Goal: Task Accomplishment & Management: Complete application form

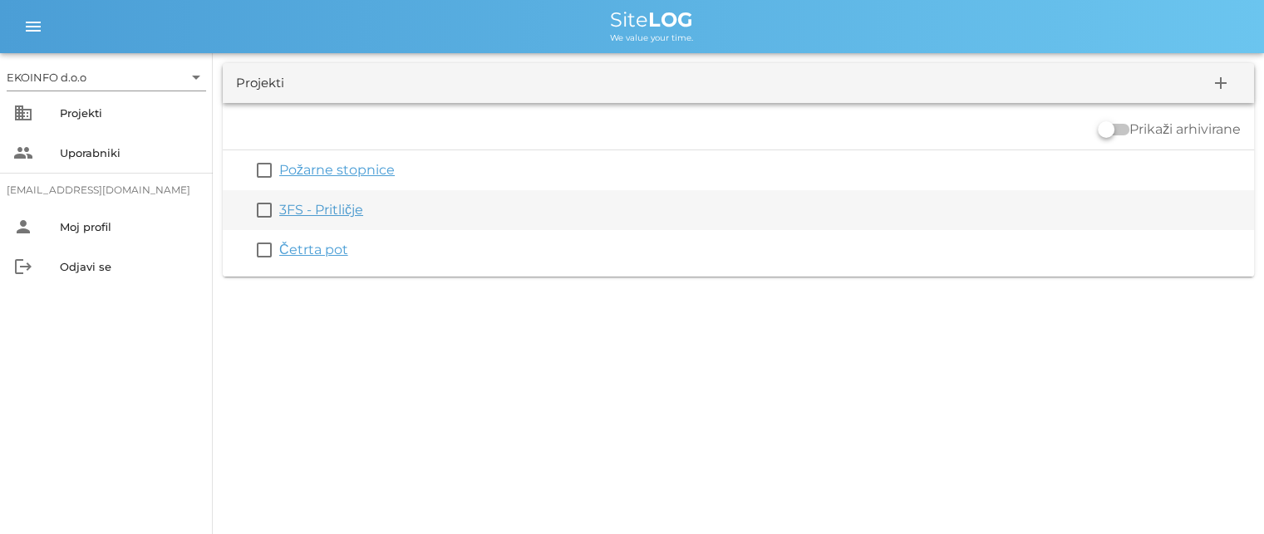
click at [309, 212] on link "3FS - Pritličje" at bounding box center [321, 210] width 84 height 16
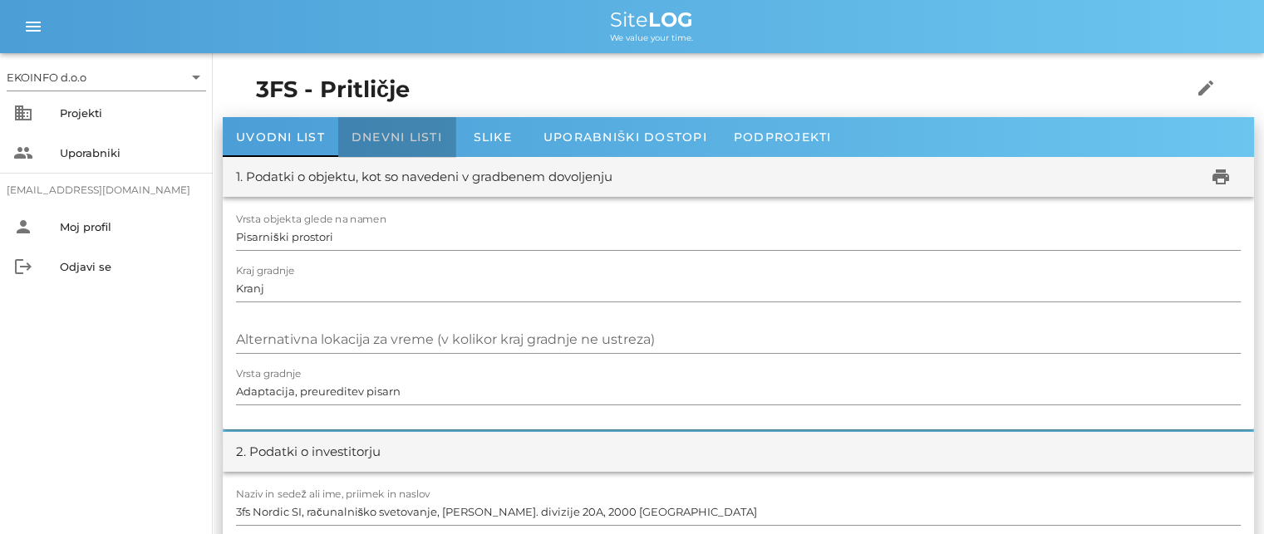
click at [369, 137] on span "Dnevni listi" at bounding box center [397, 137] width 91 height 15
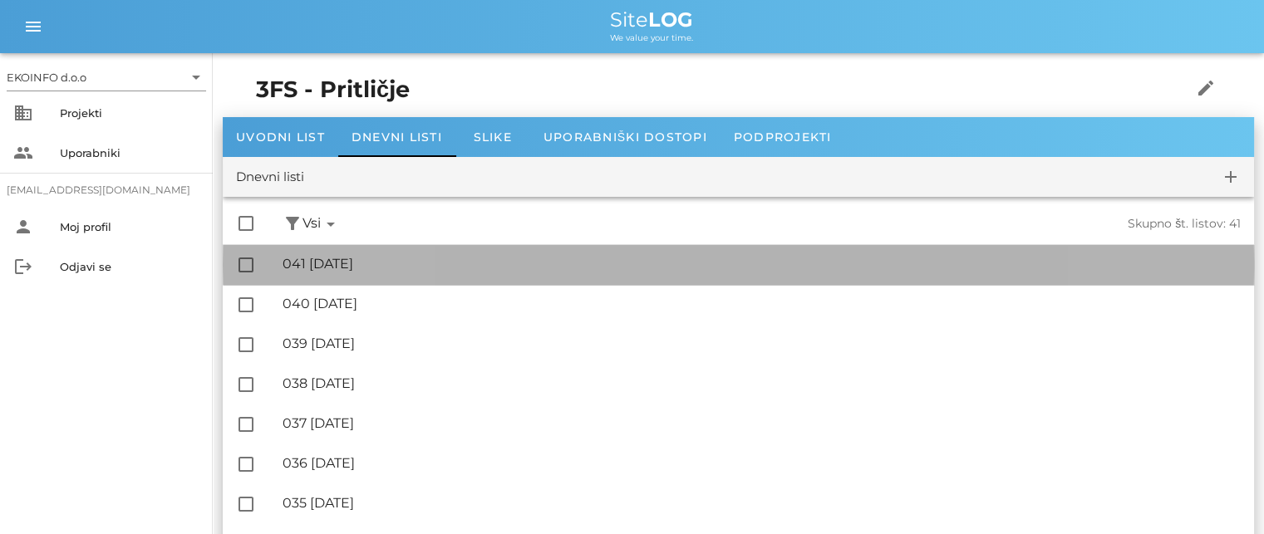
click at [376, 270] on div "🔏 041 [DATE]" at bounding box center [762, 264] width 958 height 16
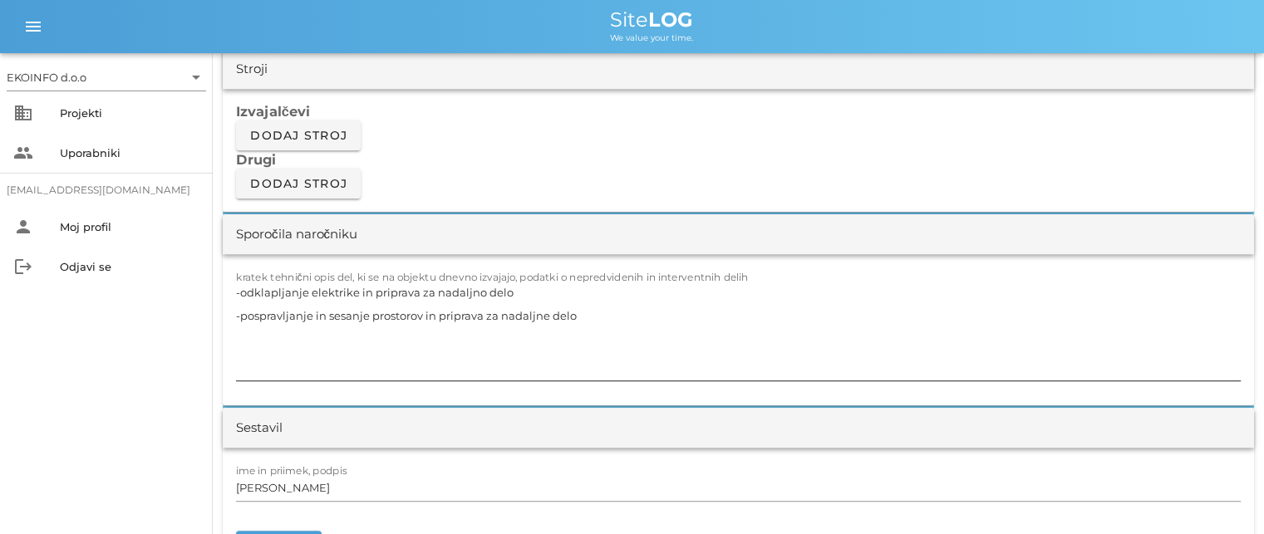
scroll to position [1413, 0]
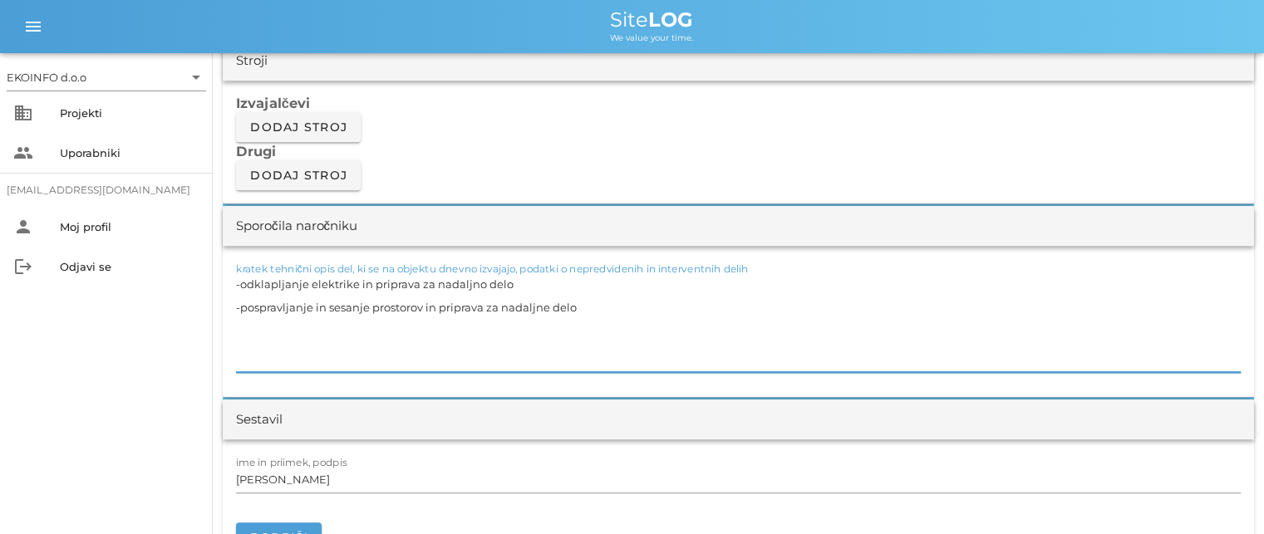
drag, startPoint x: 589, startPoint y: 303, endPoint x: 242, endPoint y: 282, distance: 348.1
click at [242, 282] on textarea "-odklapljanje elektrike in priprava za nadaljno delo -pospravljanje in sesanje …" at bounding box center [738, 323] width 1005 height 100
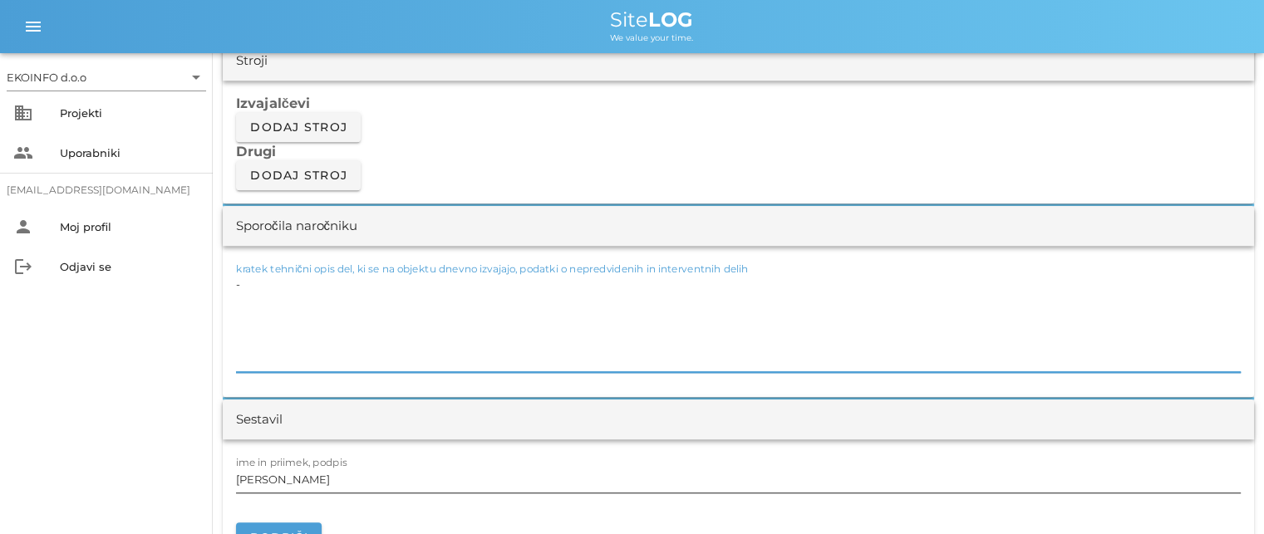
type textarea "-"
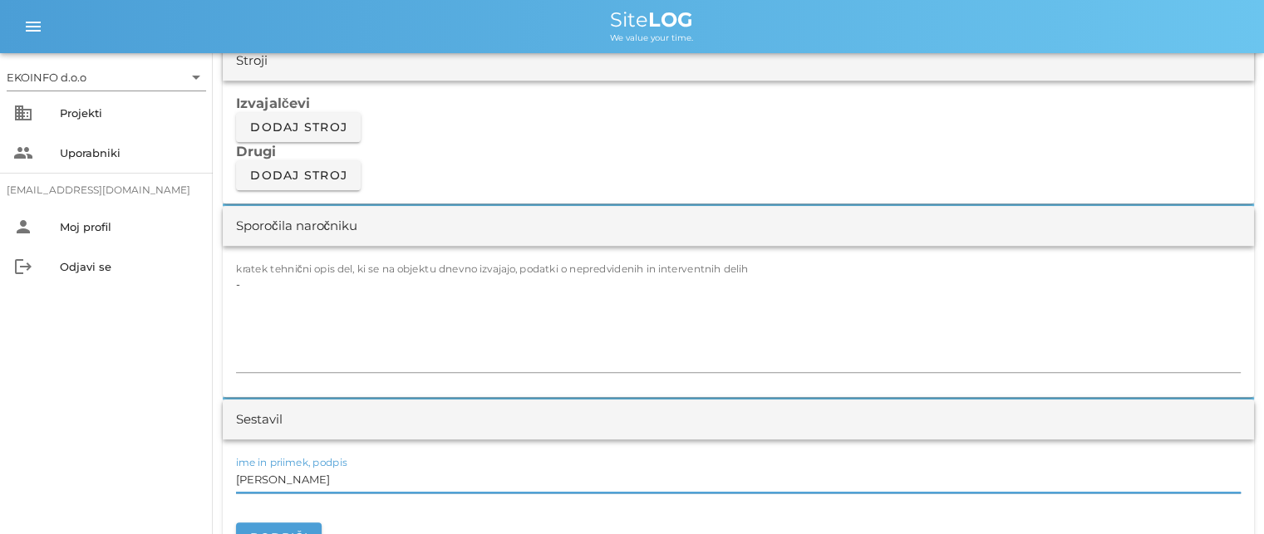
click at [317, 477] on input "[PERSON_NAME]" at bounding box center [738, 479] width 1005 height 27
click at [249, 278] on textarea "-" at bounding box center [738, 323] width 1005 height 100
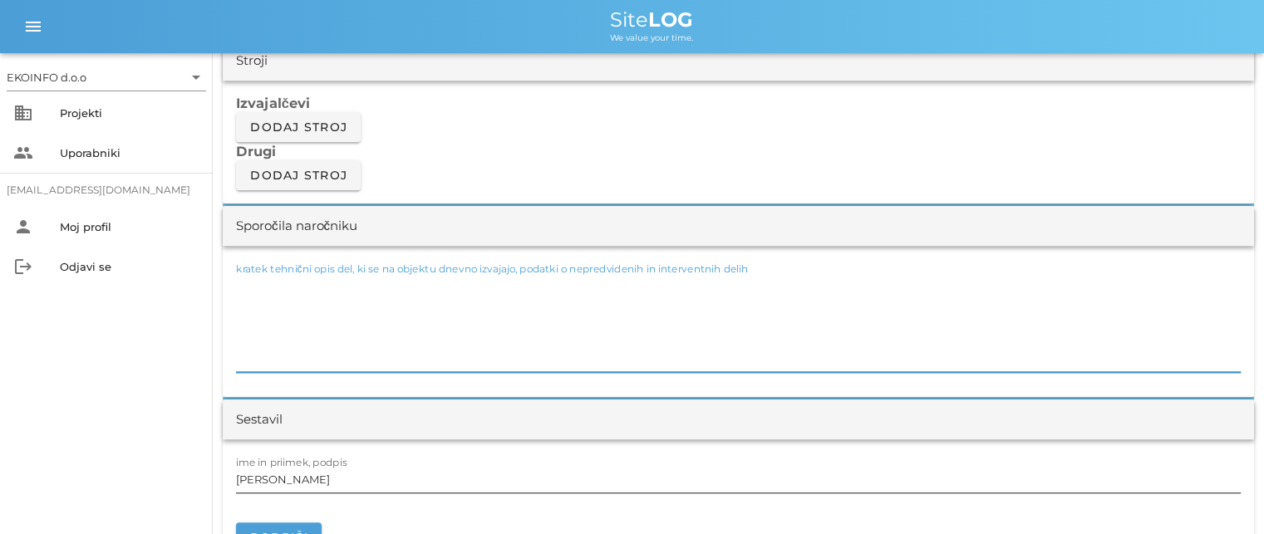
click at [305, 472] on input "[PERSON_NAME]" at bounding box center [738, 479] width 1005 height 27
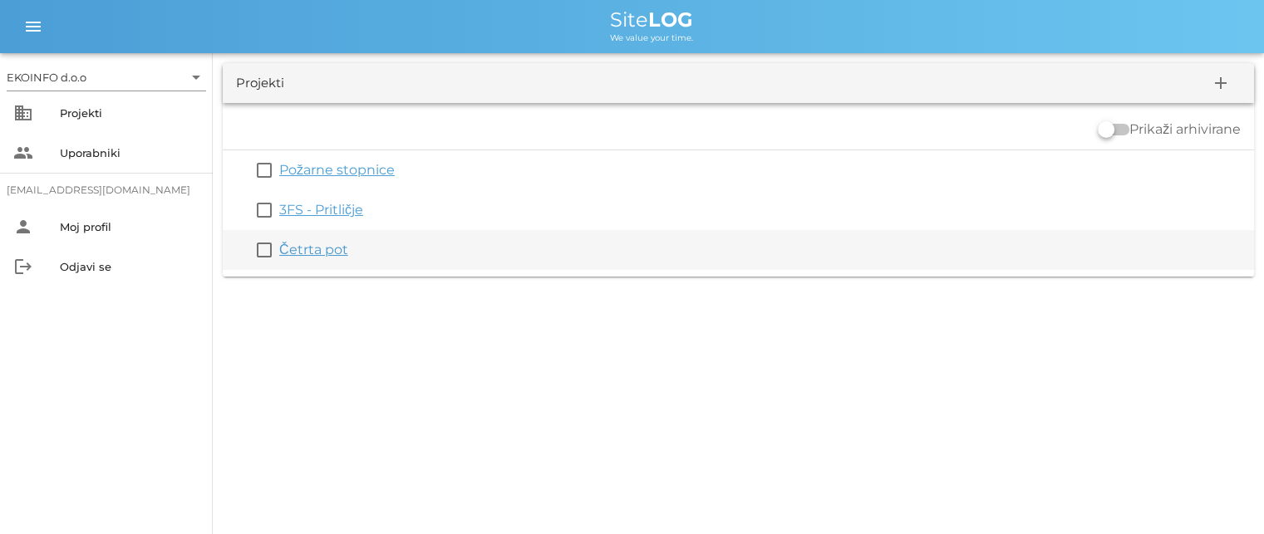
click at [311, 252] on link "Četrta pot" at bounding box center [313, 250] width 69 height 16
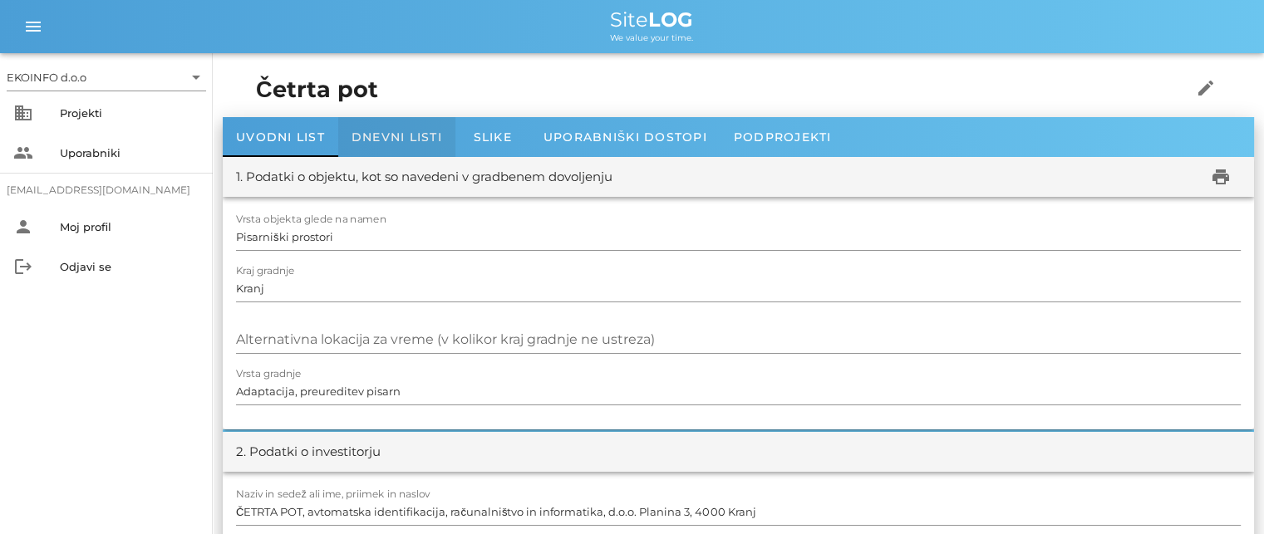
click at [399, 144] on div "Dnevni listi" at bounding box center [396, 137] width 117 height 40
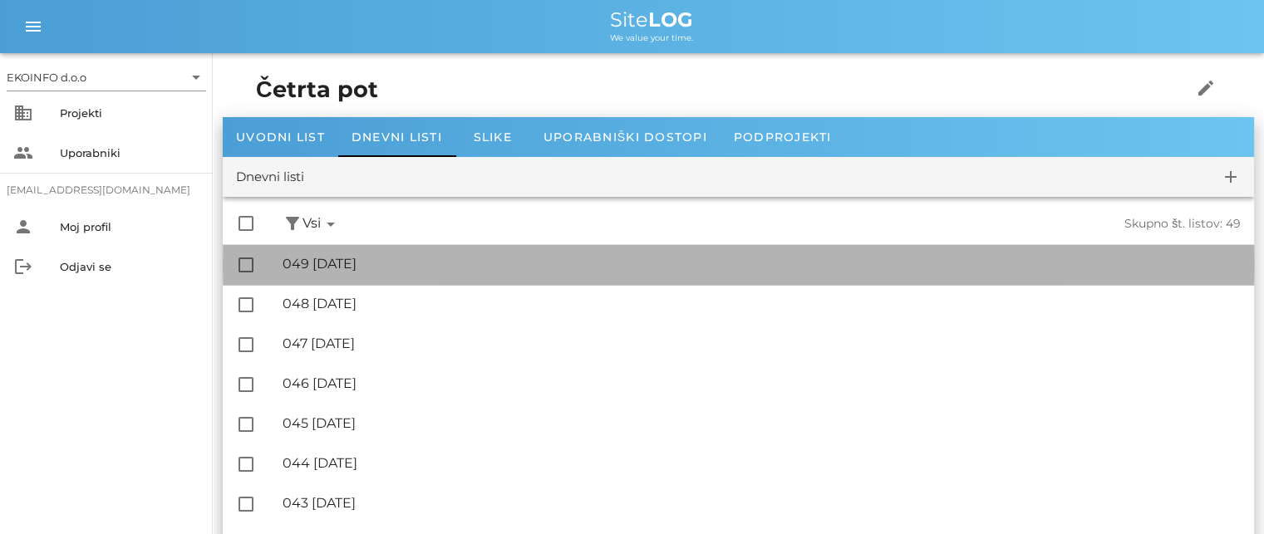
click at [359, 264] on div "🔏 049 [DATE]" at bounding box center [762, 264] width 958 height 16
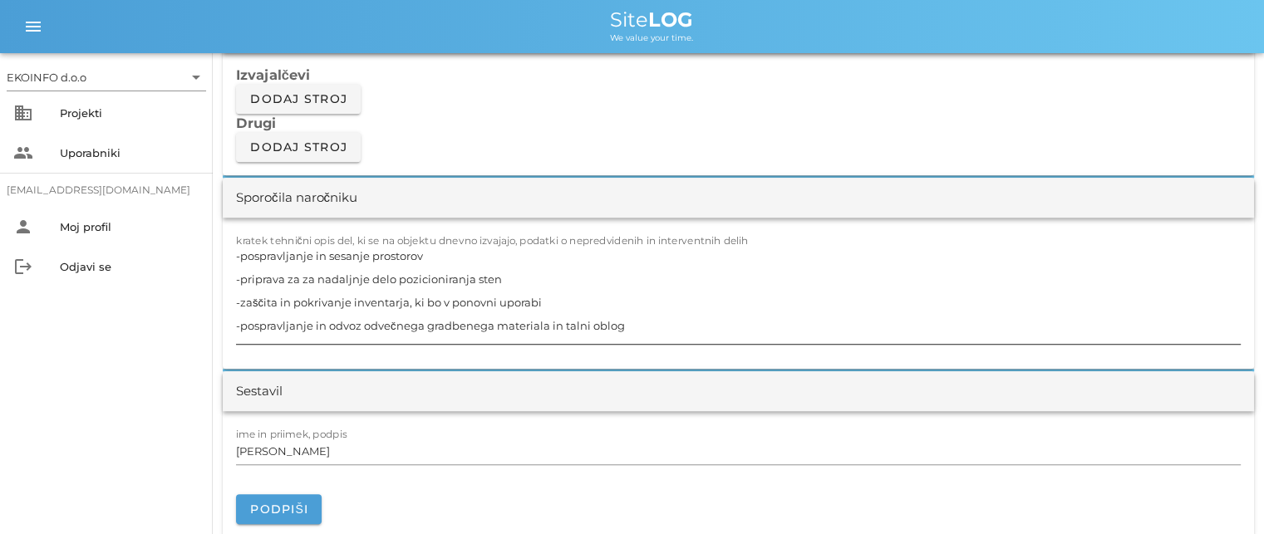
scroll to position [1413, 0]
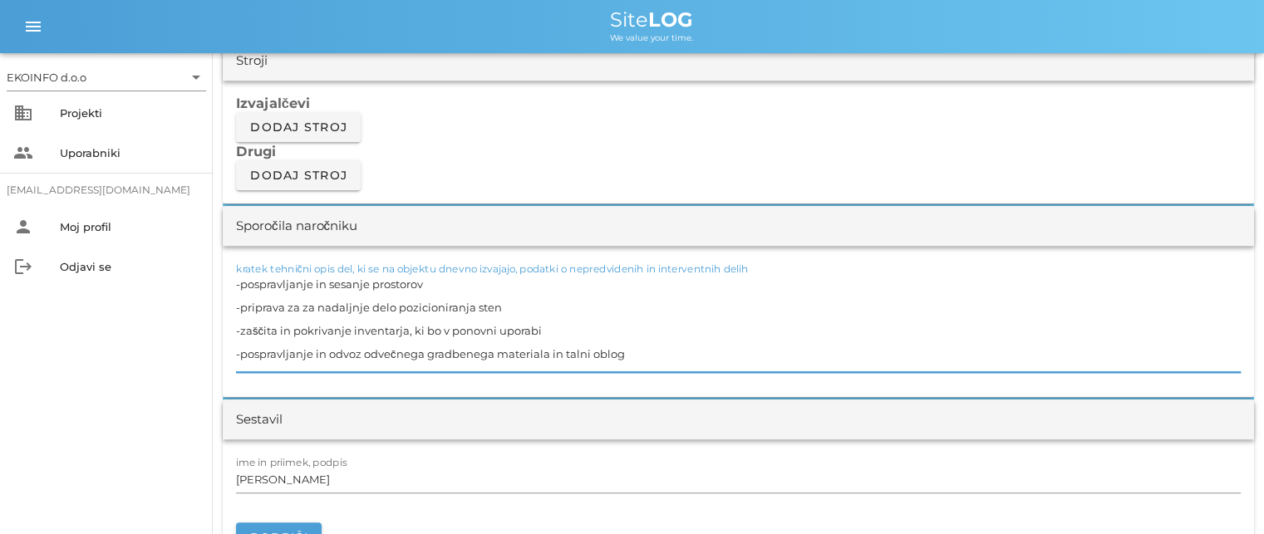
drag, startPoint x: 628, startPoint y: 352, endPoint x: 229, endPoint y: 283, distance: 404.7
click at [229, 283] on div "kratek tehnični opis del, ki se na objektu dnevno izvajajo, podatki o nepredvid…" at bounding box center [738, 321] width 1031 height 151
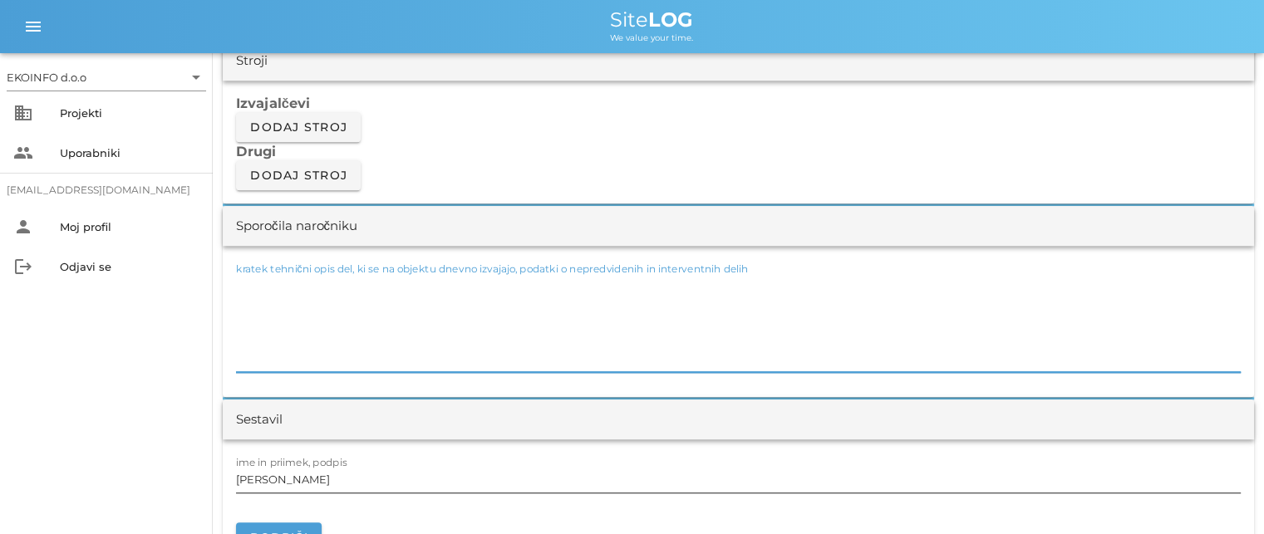
click at [307, 476] on input "[PERSON_NAME]" at bounding box center [738, 479] width 1005 height 27
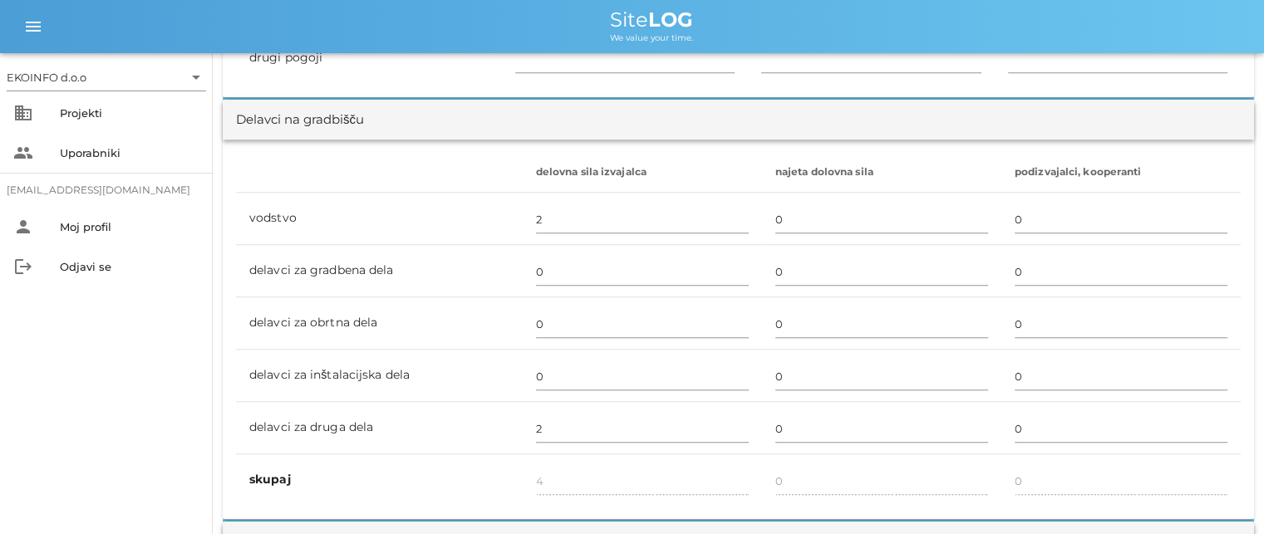
scroll to position [831, 0]
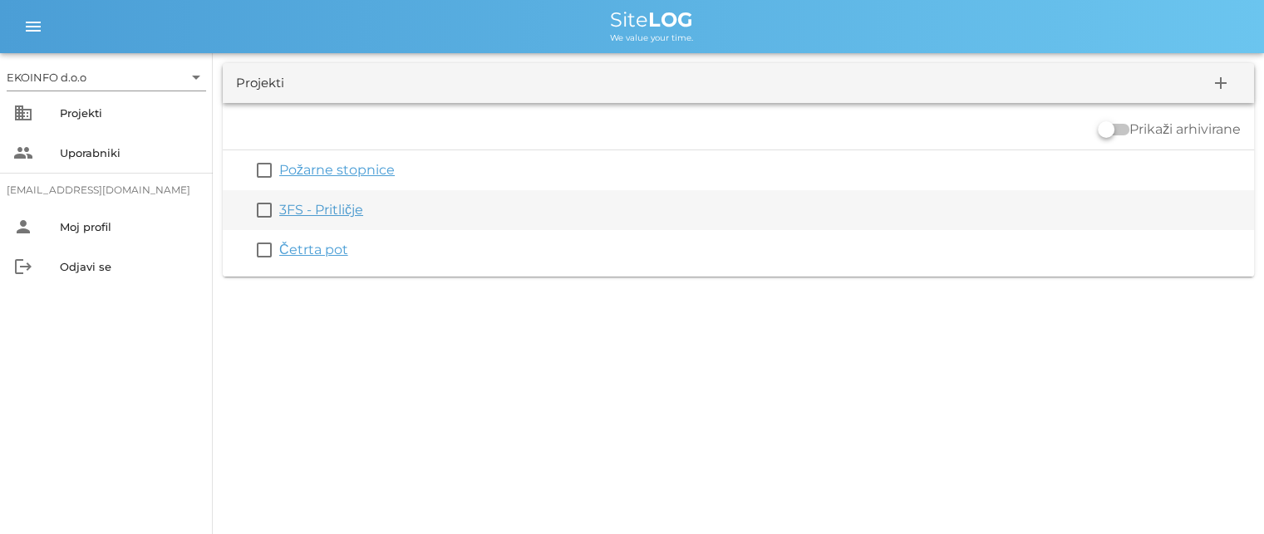
click at [330, 209] on link "3FS - Pritličje" at bounding box center [321, 210] width 84 height 16
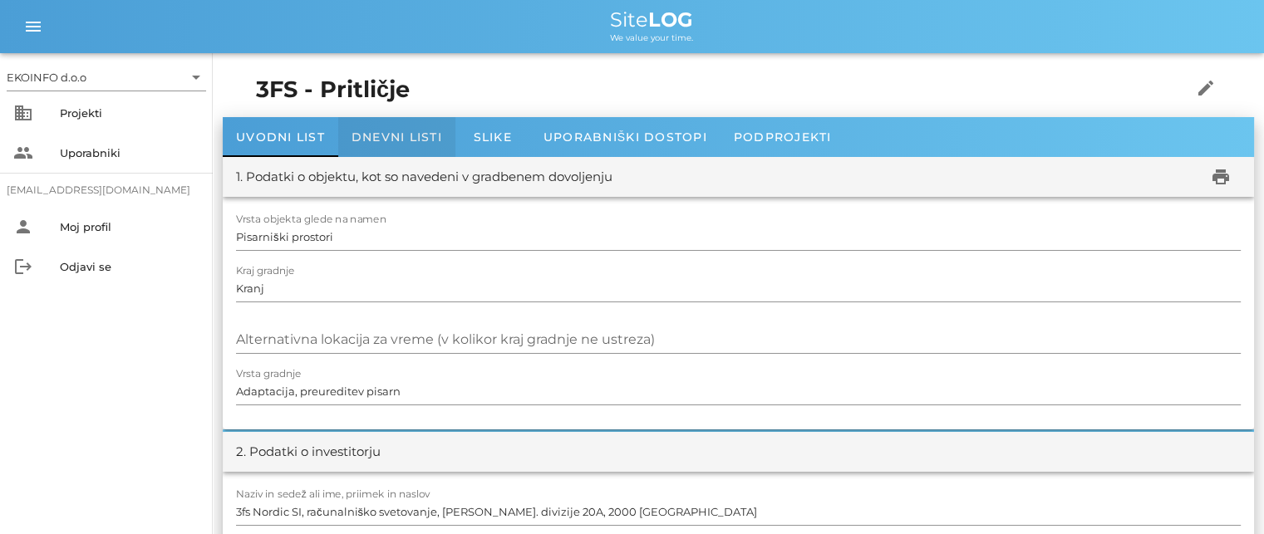
click at [383, 139] on span "Dnevni listi" at bounding box center [397, 137] width 91 height 15
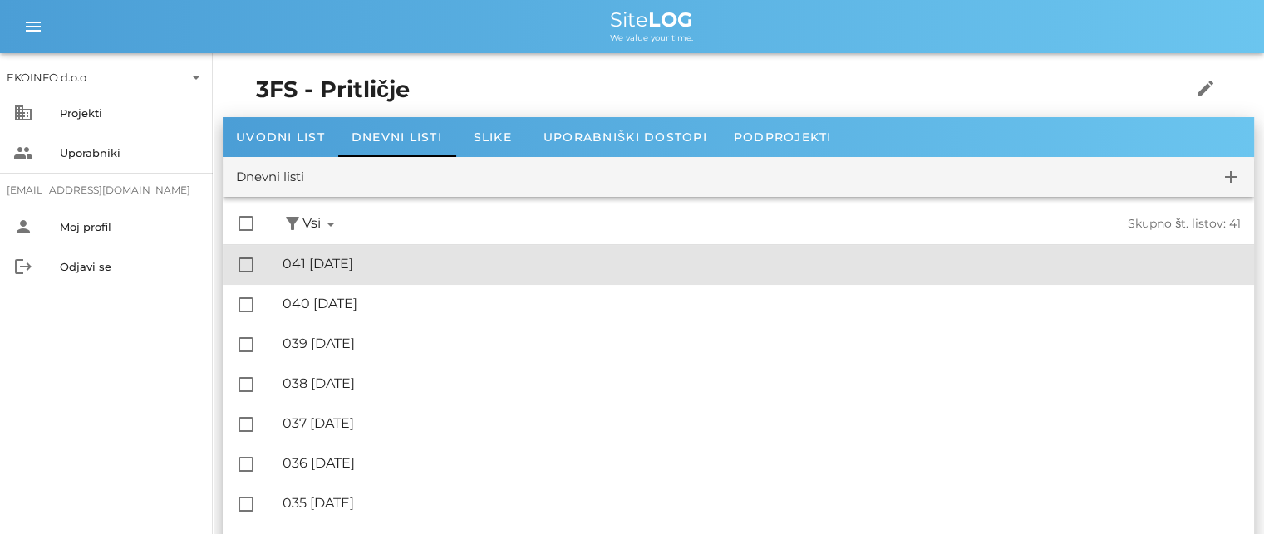
click at [361, 265] on div "🔏 041 [DATE]" at bounding box center [762, 264] width 958 height 16
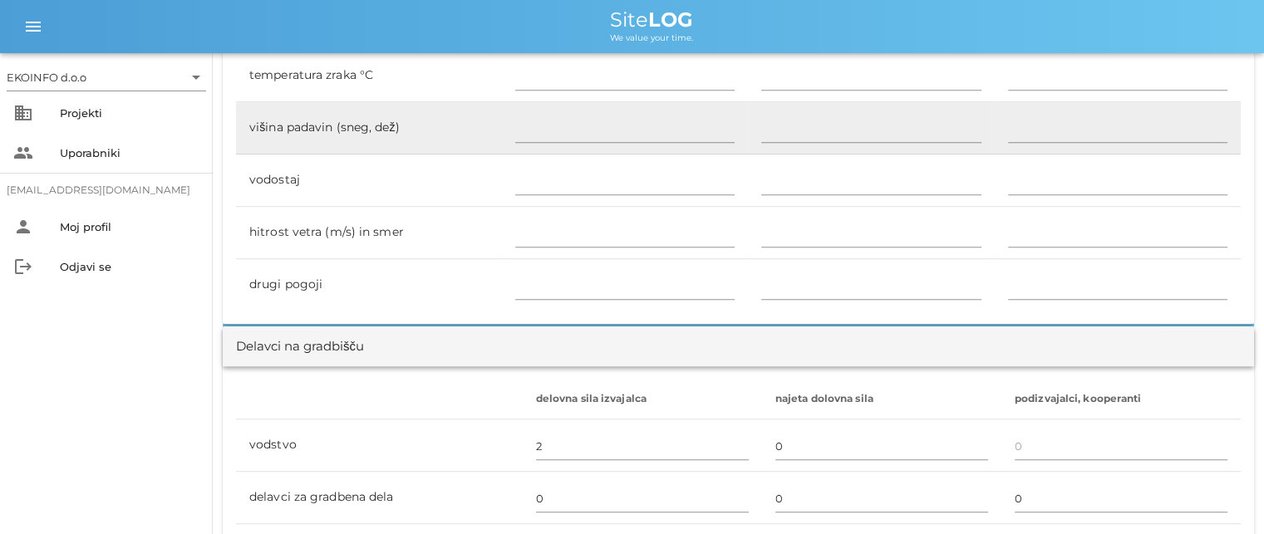
scroll to position [997, 0]
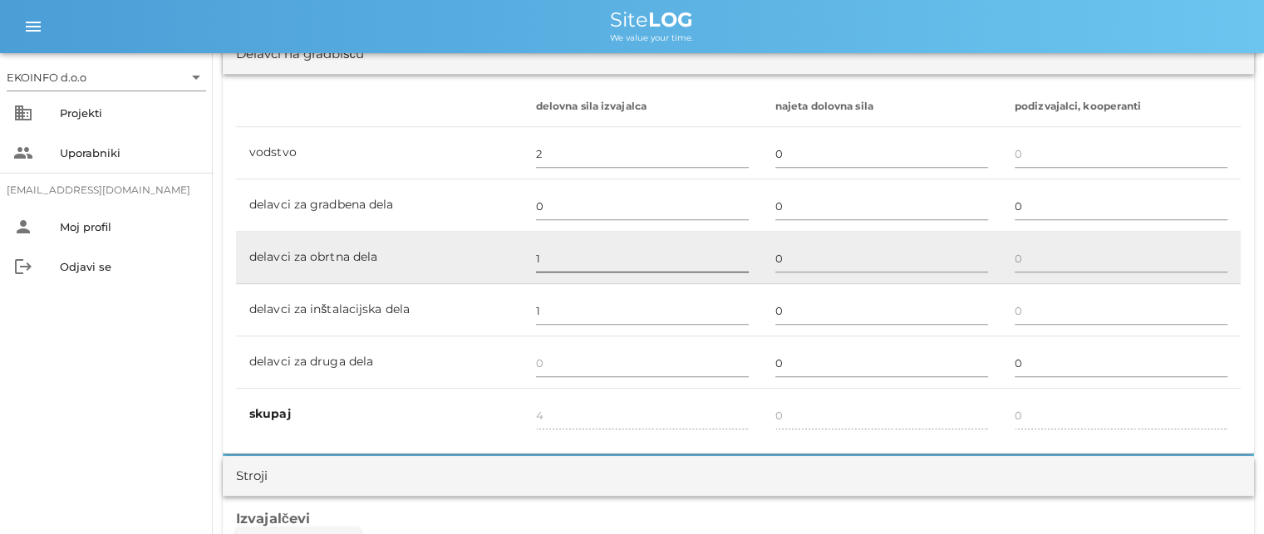
click at [539, 254] on input "1" at bounding box center [642, 258] width 213 height 27
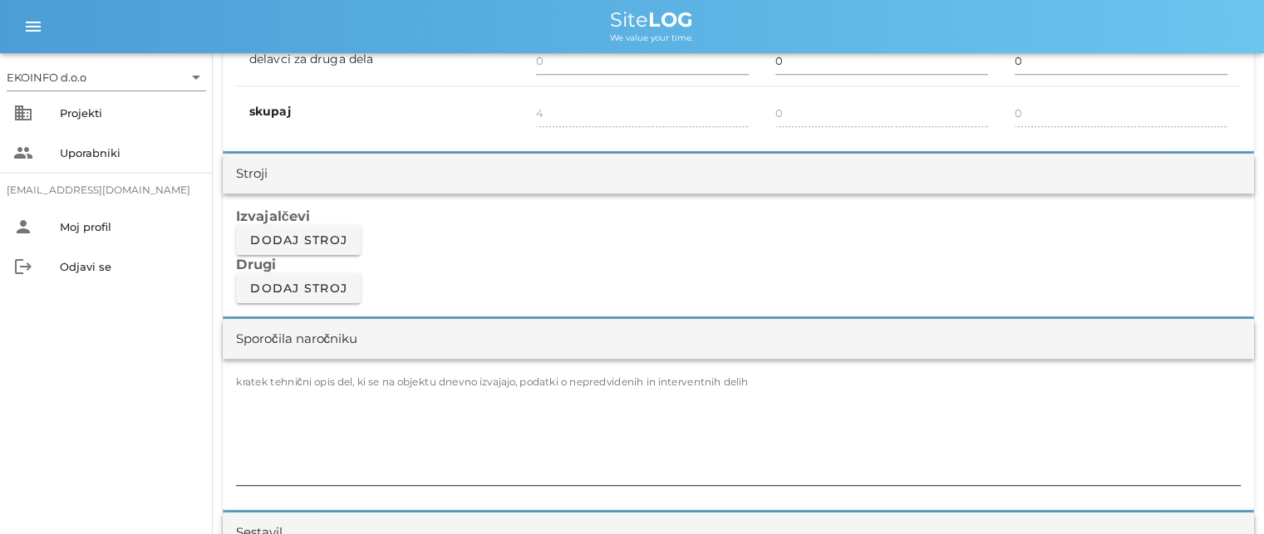
scroll to position [1330, 0]
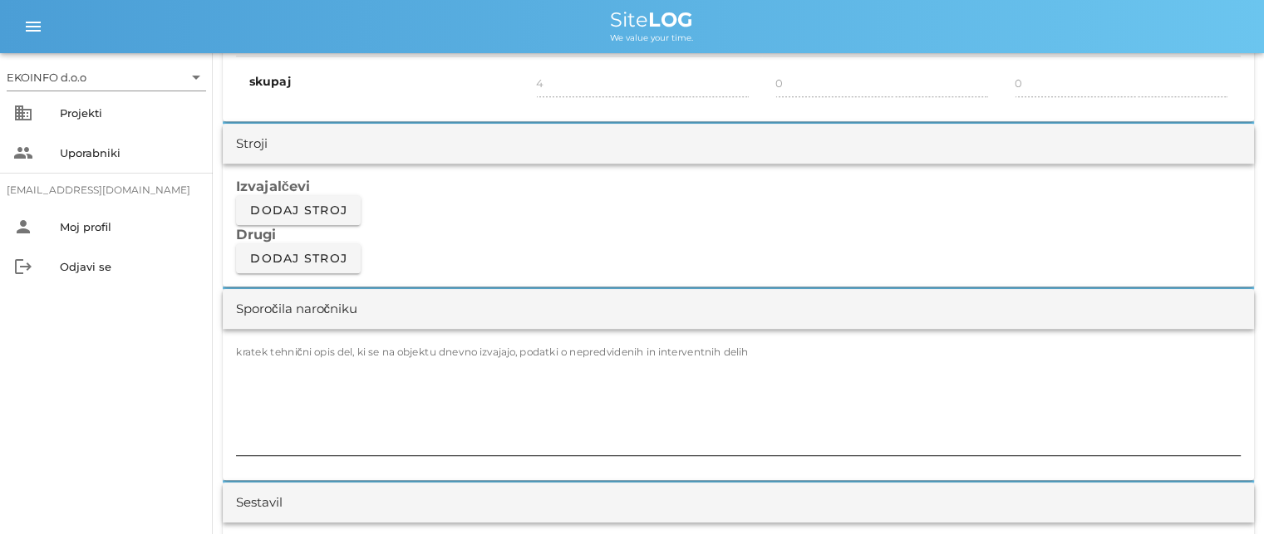
type input "2"
type input "5"
click at [304, 358] on textarea "kratek tehnični opis del, ki se na objektu dnevno izvajajo, podatki o nepredvid…" at bounding box center [738, 406] width 1005 height 100
type textarea "a"
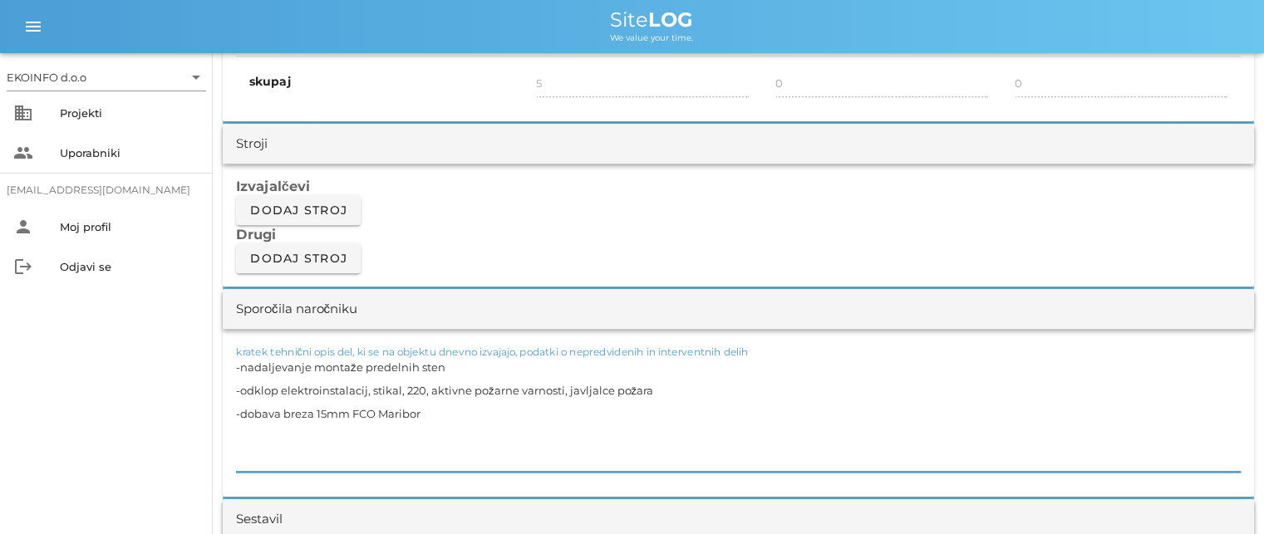
click at [439, 419] on textarea "-nadaljevanje montaže predelnih sten -odklop elektroinstalacij, stikal, 220, ak…" at bounding box center [738, 414] width 1005 height 116
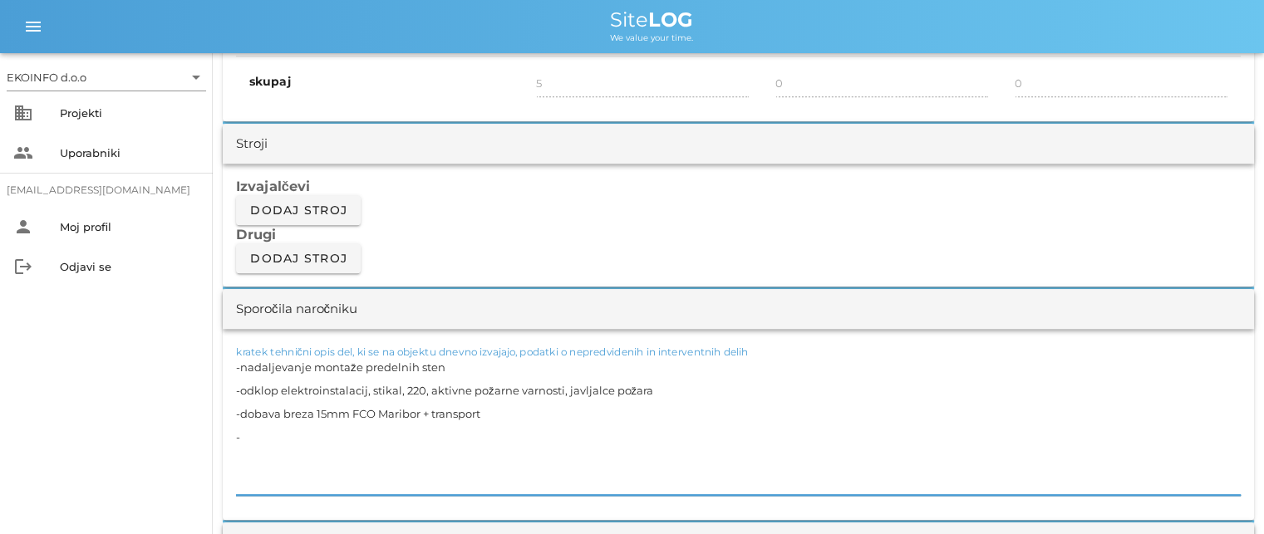
click at [482, 411] on textarea "-nadaljevanje montaže predelnih sten -odklop elektroinstalacij, stikal, 220, ak…" at bounding box center [738, 426] width 1005 height 140
click at [258, 441] on textarea "-nadaljevanje montaže predelnih sten -odklop elektroinstalacij, stikal, 220, ak…" at bounding box center [738, 426] width 1005 height 140
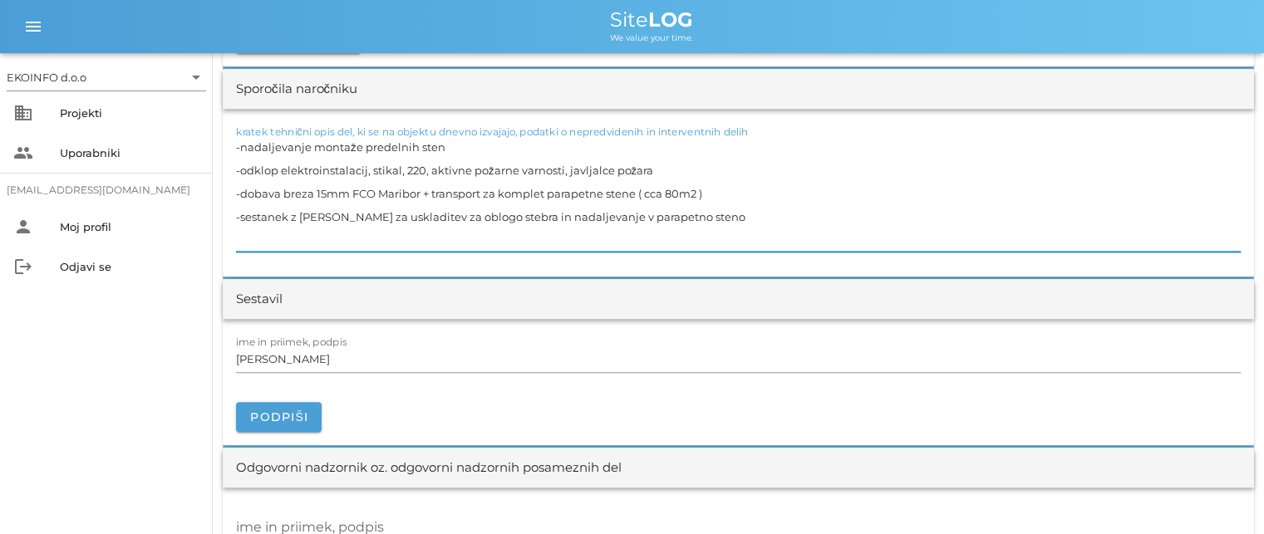
scroll to position [1579, 0]
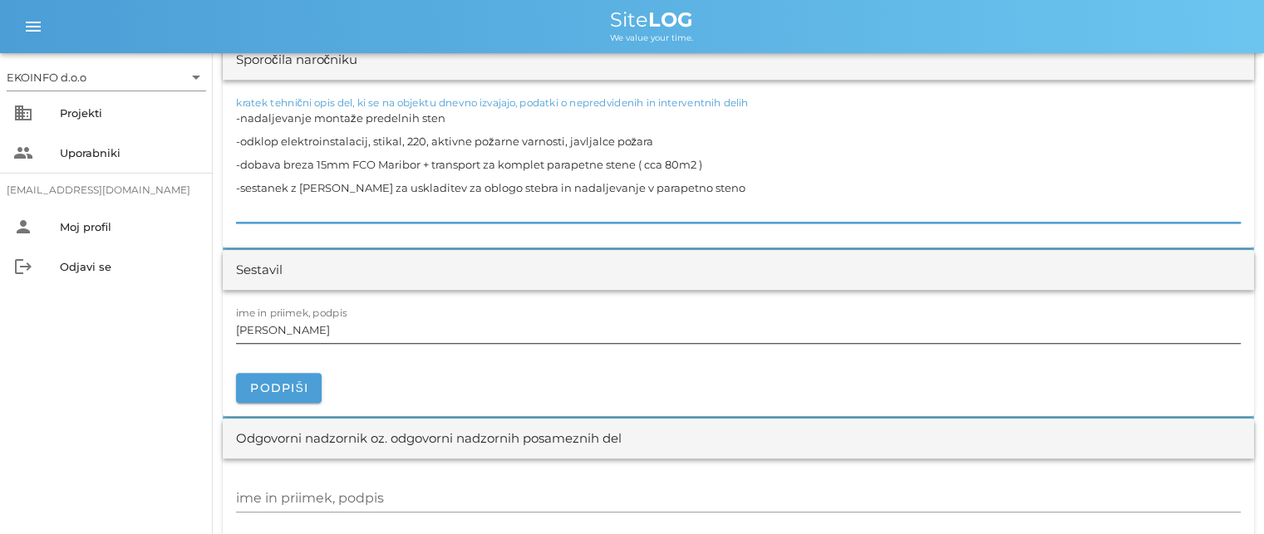
type textarea "-nadaljevanje montaže predelnih sten -odklop elektroinstalacij, stikal, 220, ak…"
click at [312, 327] on input "[PERSON_NAME]" at bounding box center [738, 330] width 1005 height 27
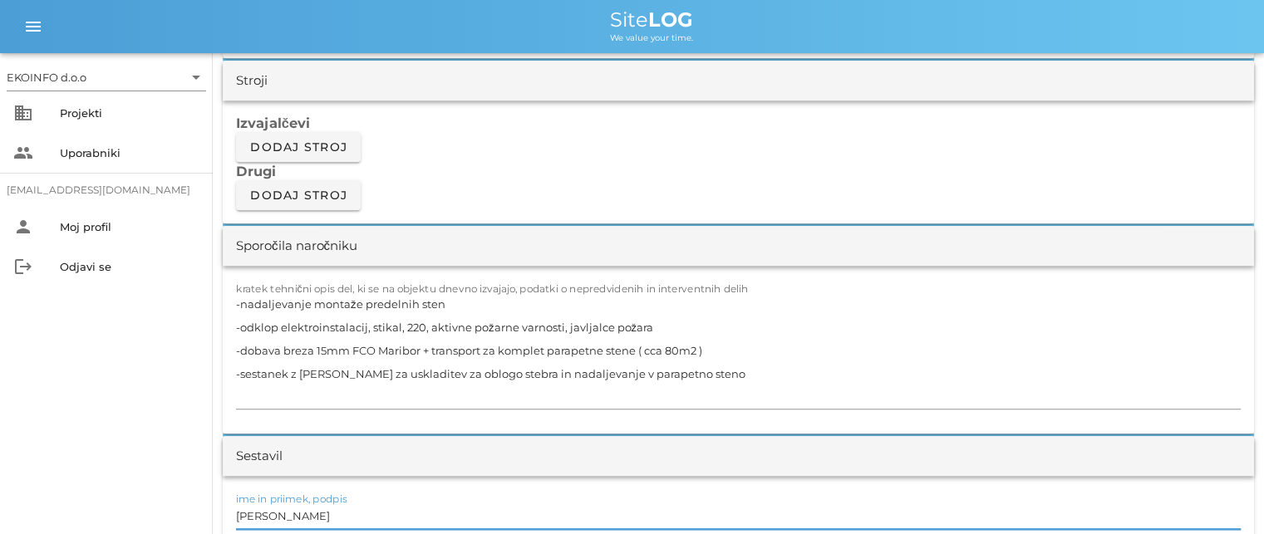
scroll to position [1496, 0]
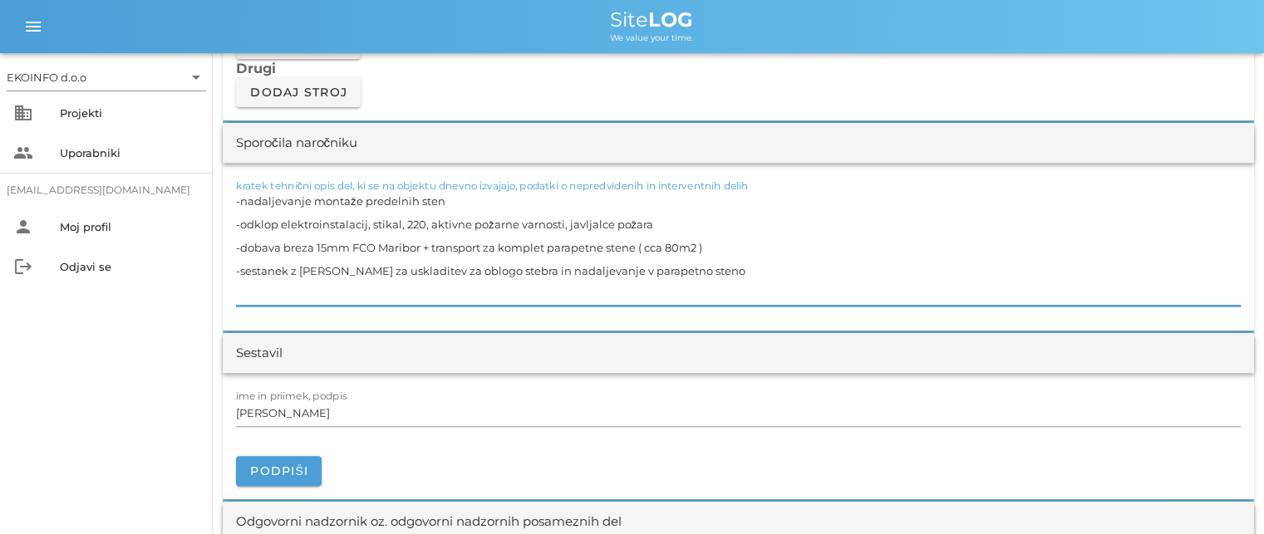
click at [329, 272] on textarea "-nadaljevanje montaže predelnih sten -odklop elektroinstalacij, stikal, 220, ak…" at bounding box center [738, 247] width 1005 height 116
click at [309, 417] on input "[PERSON_NAME]" at bounding box center [738, 413] width 1005 height 27
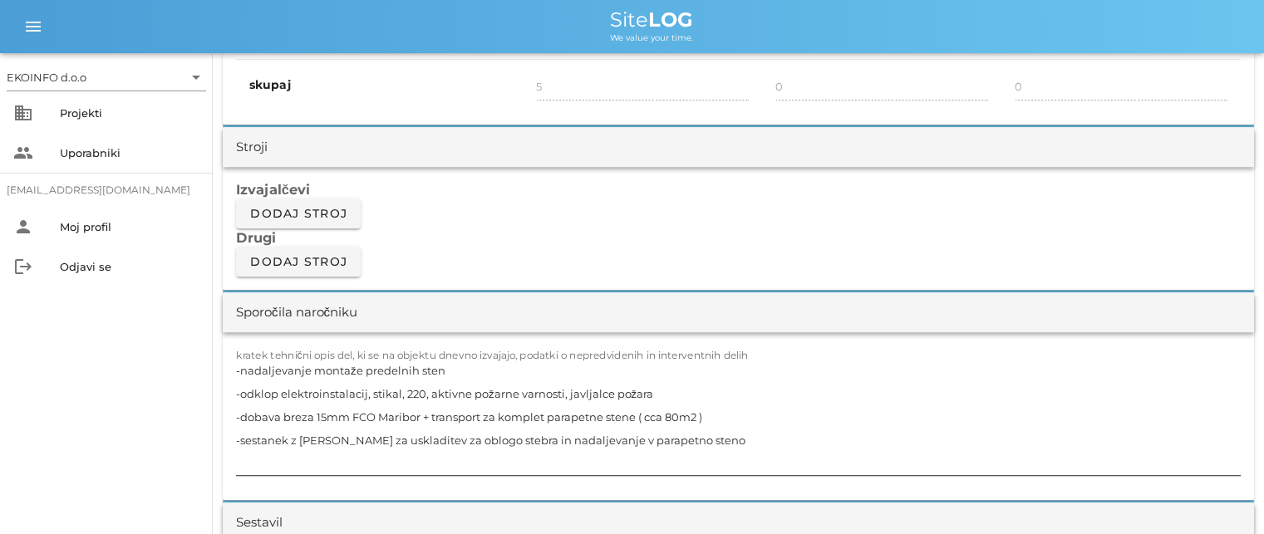
scroll to position [1164, 0]
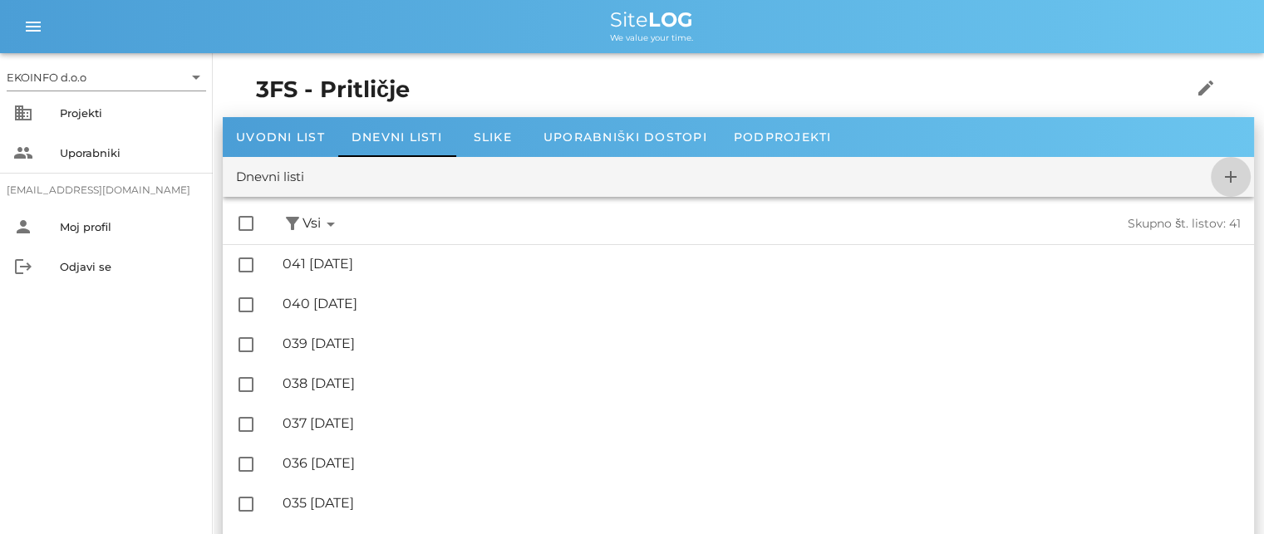
click at [1233, 178] on icon "add" at bounding box center [1231, 177] width 20 height 20
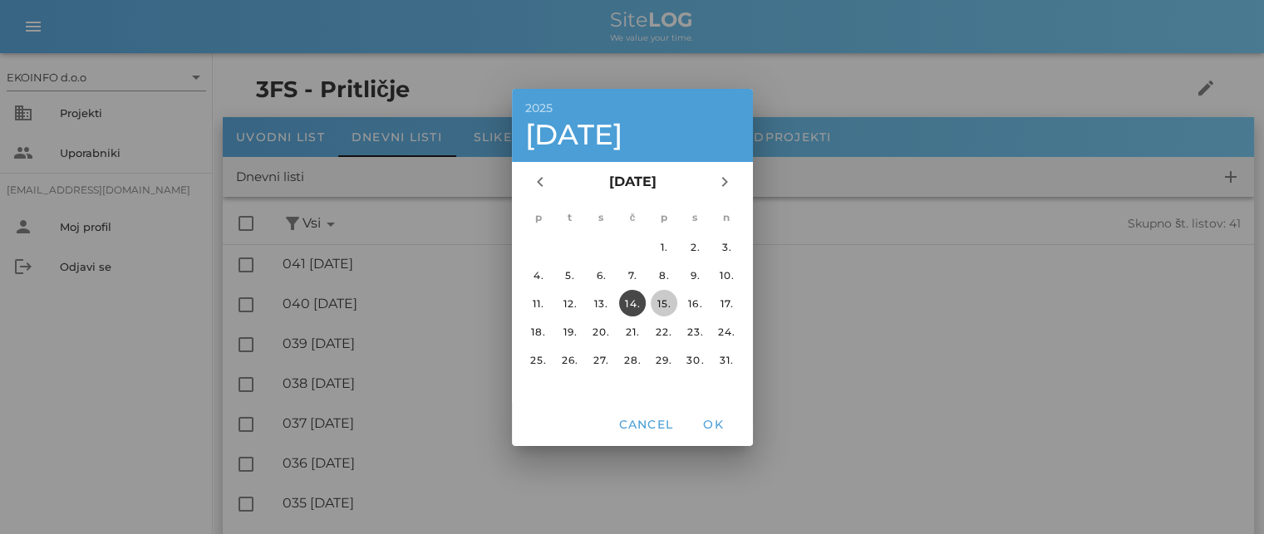
click at [657, 303] on div "15." at bounding box center [663, 303] width 27 height 12
click at [708, 426] on span "OK" at bounding box center [713, 424] width 40 height 15
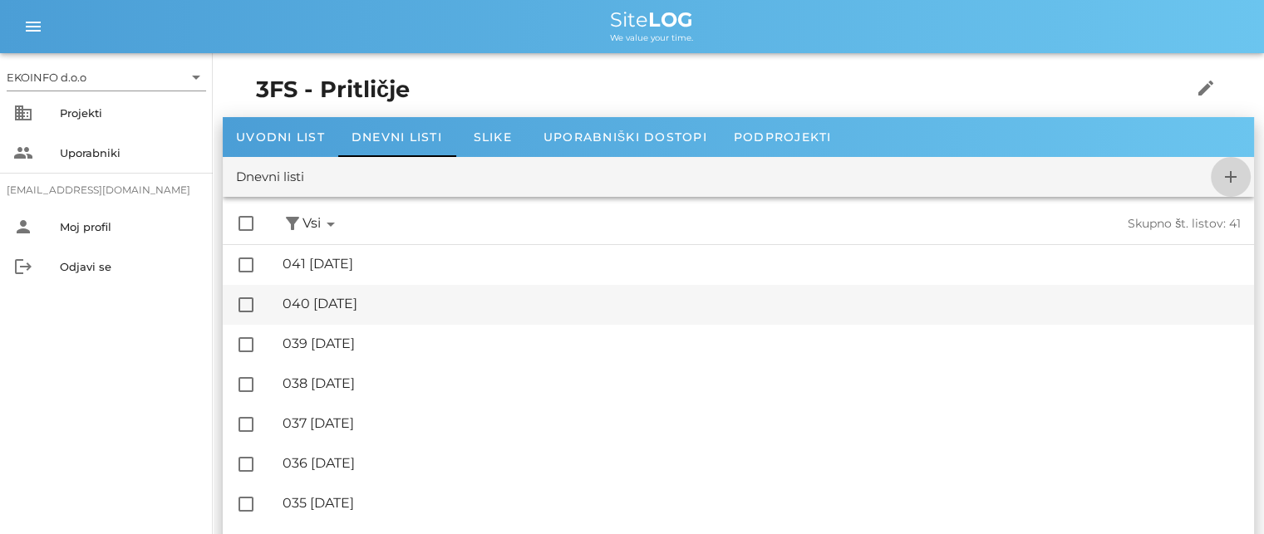
checkbox input "false"
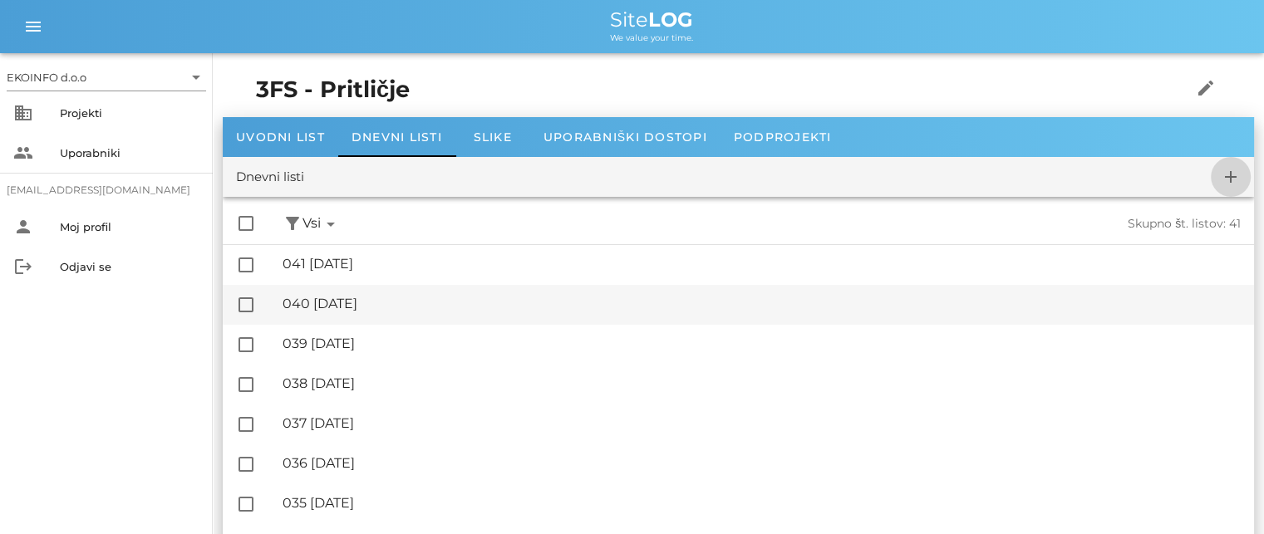
checkbox input "false"
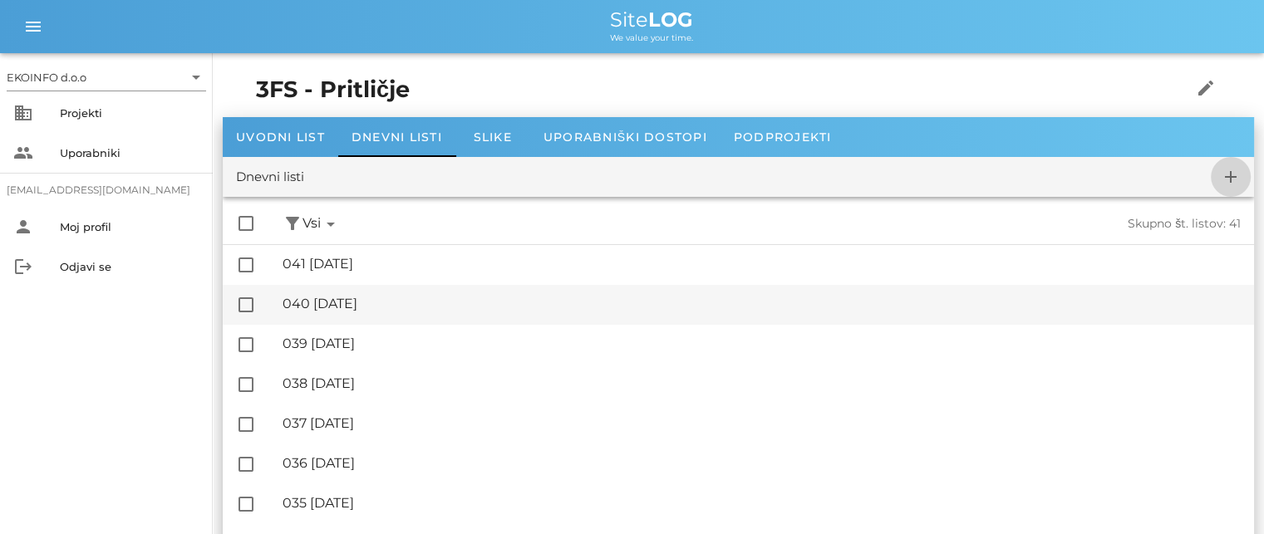
checkbox input "false"
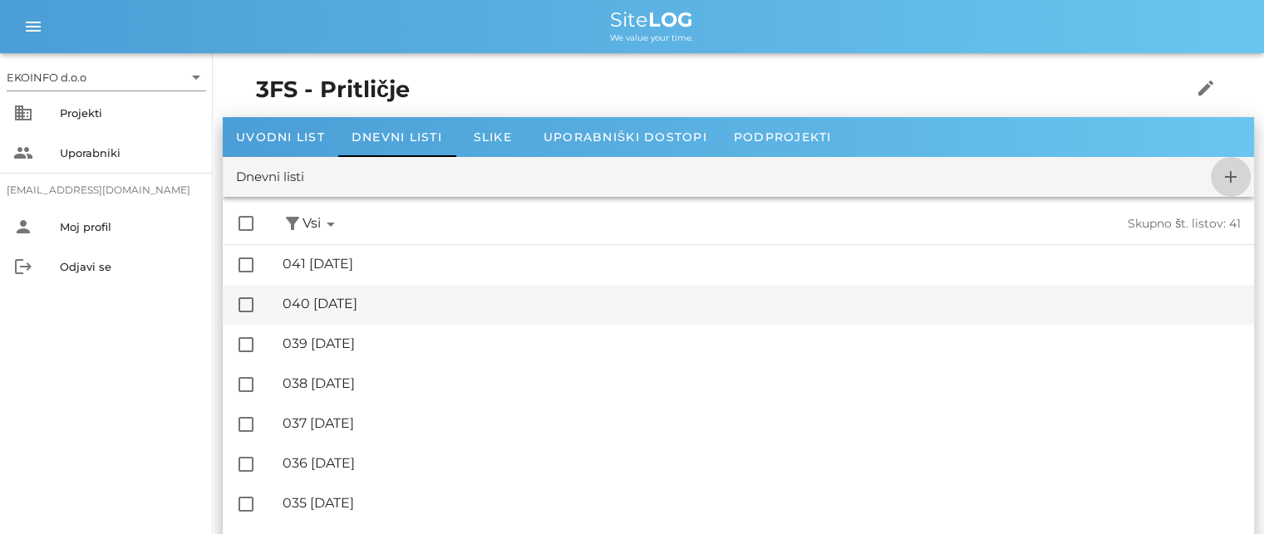
checkbox input "false"
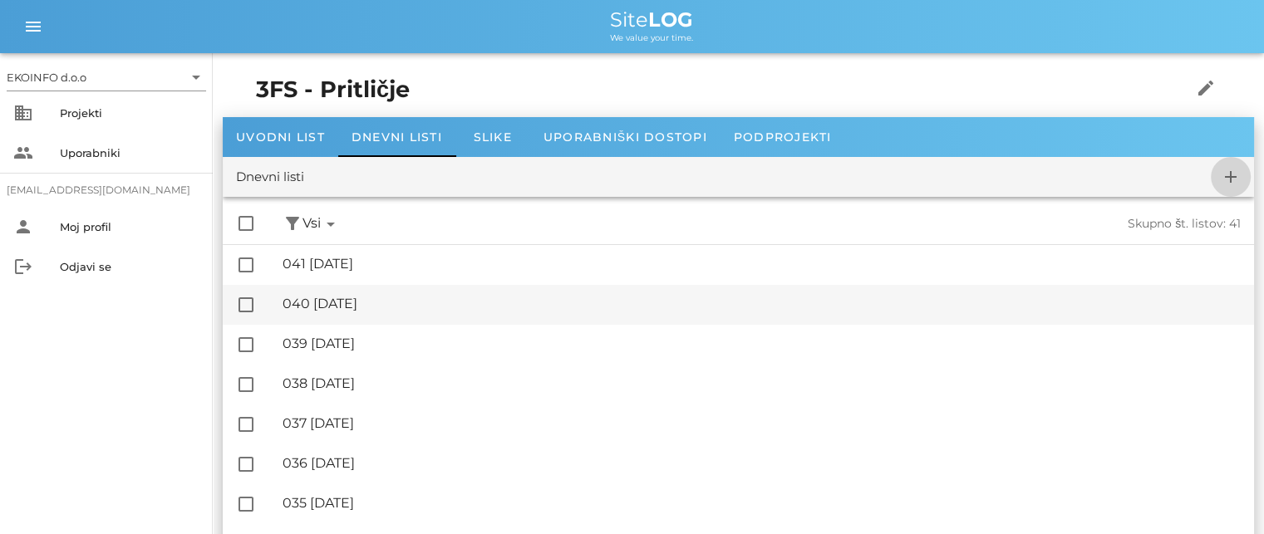
checkbox input "false"
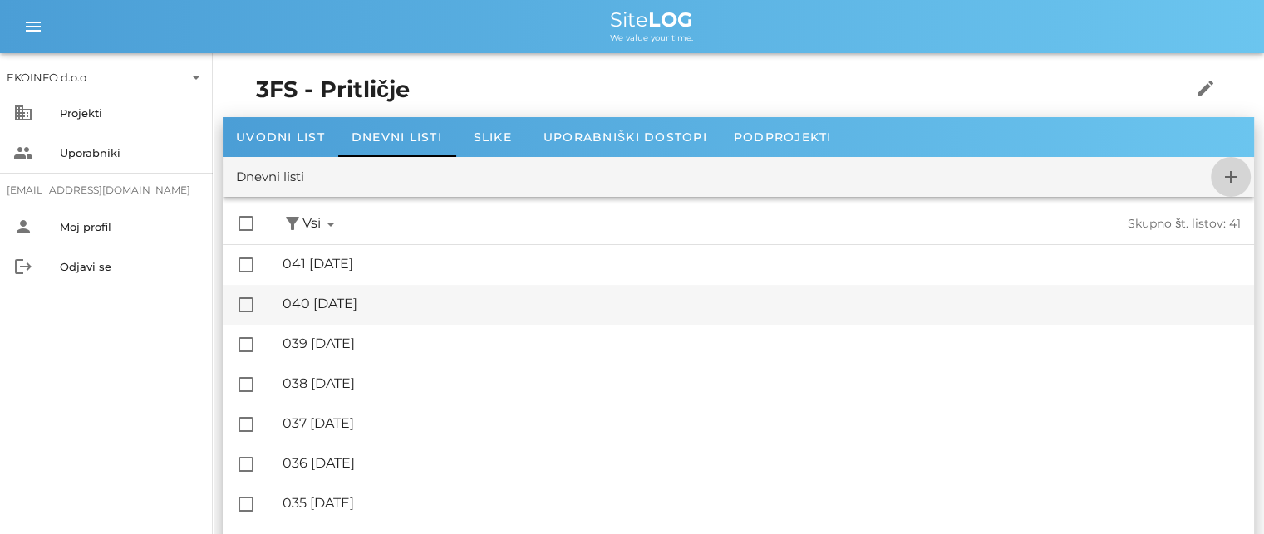
checkbox input "false"
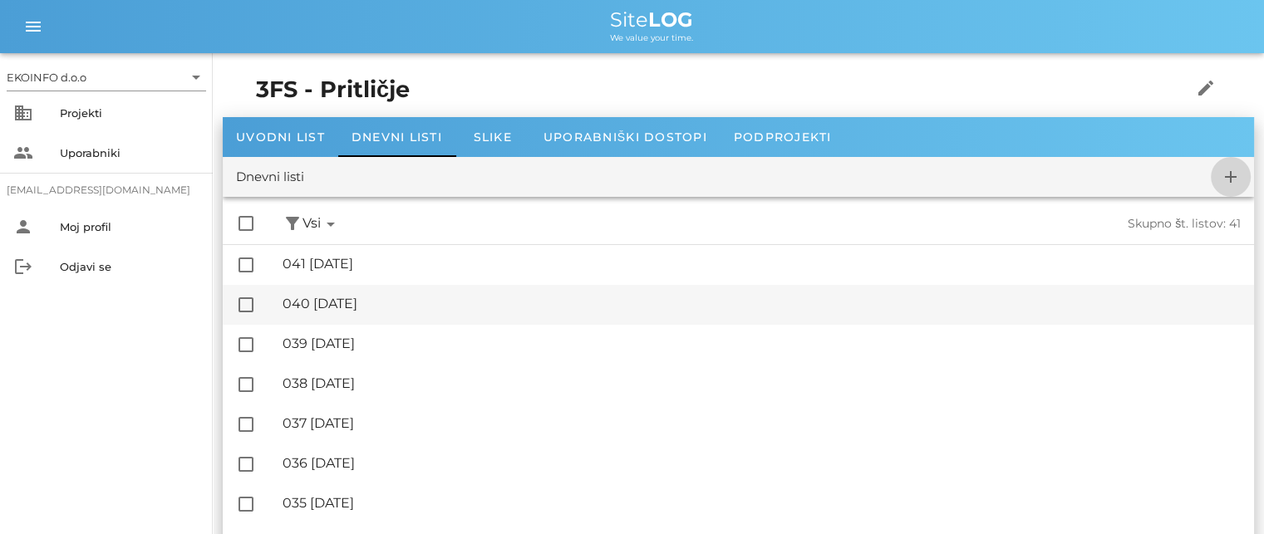
checkbox input "false"
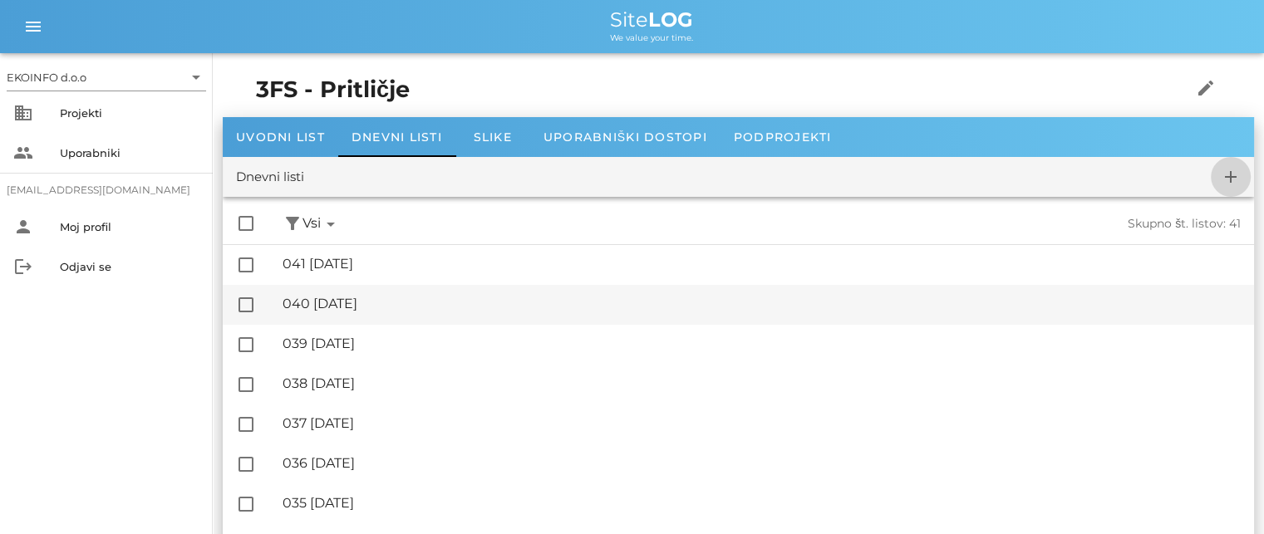
checkbox input "false"
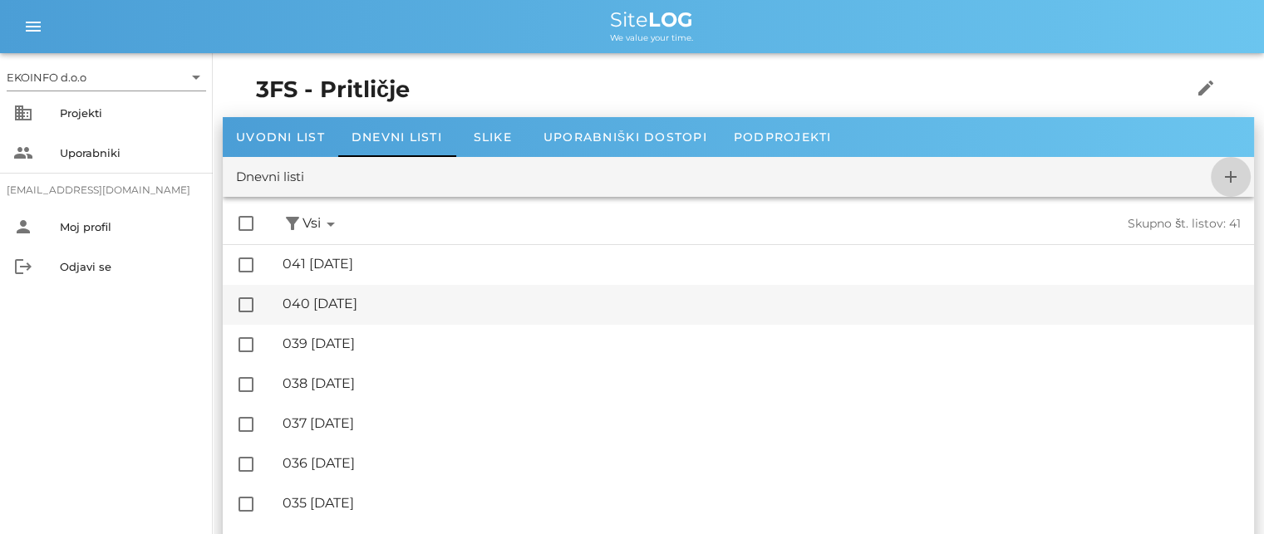
checkbox input "false"
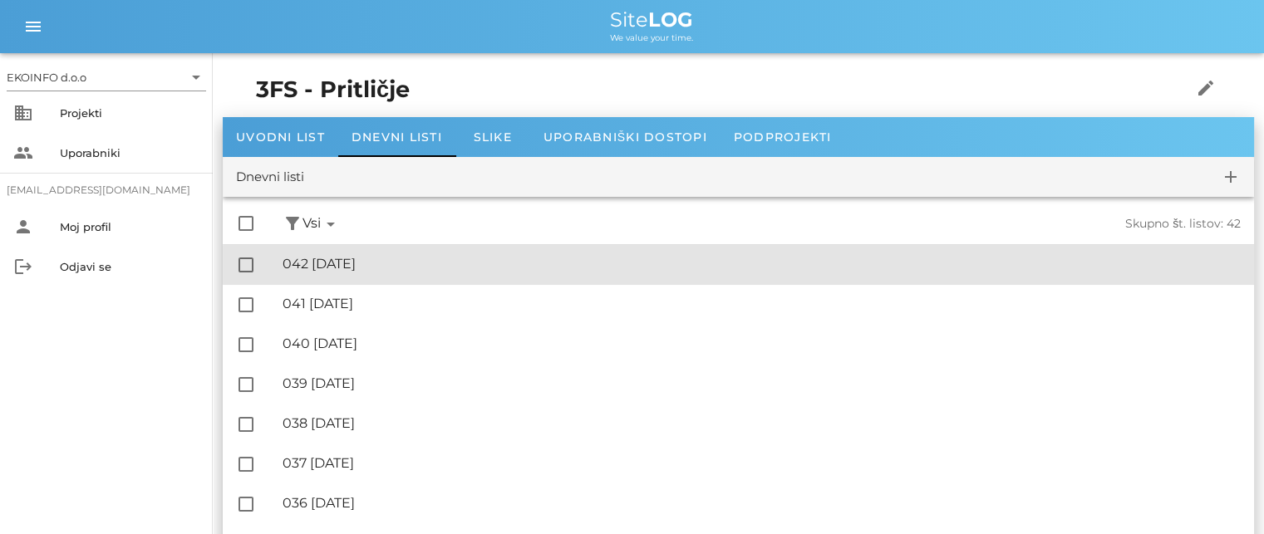
click at [380, 250] on div "🔏 042 [DATE] ✓ Podpisal: Nadzornik ✓ Podpisal: Sestavljalec ✓ Podpisal: Odgovor…" at bounding box center [762, 264] width 958 height 37
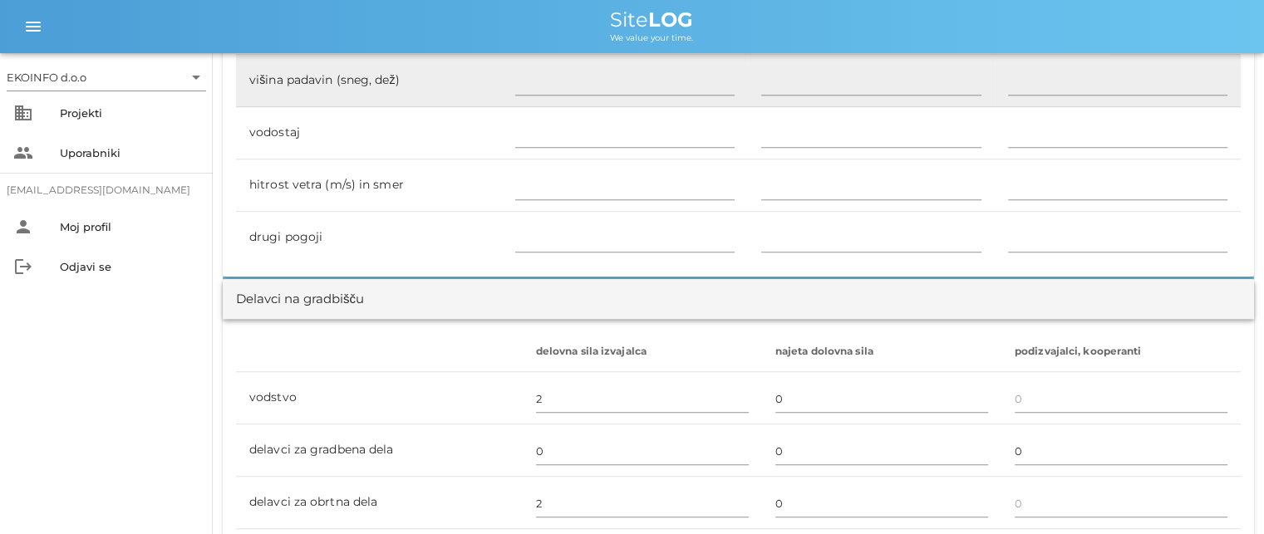
scroll to position [914, 0]
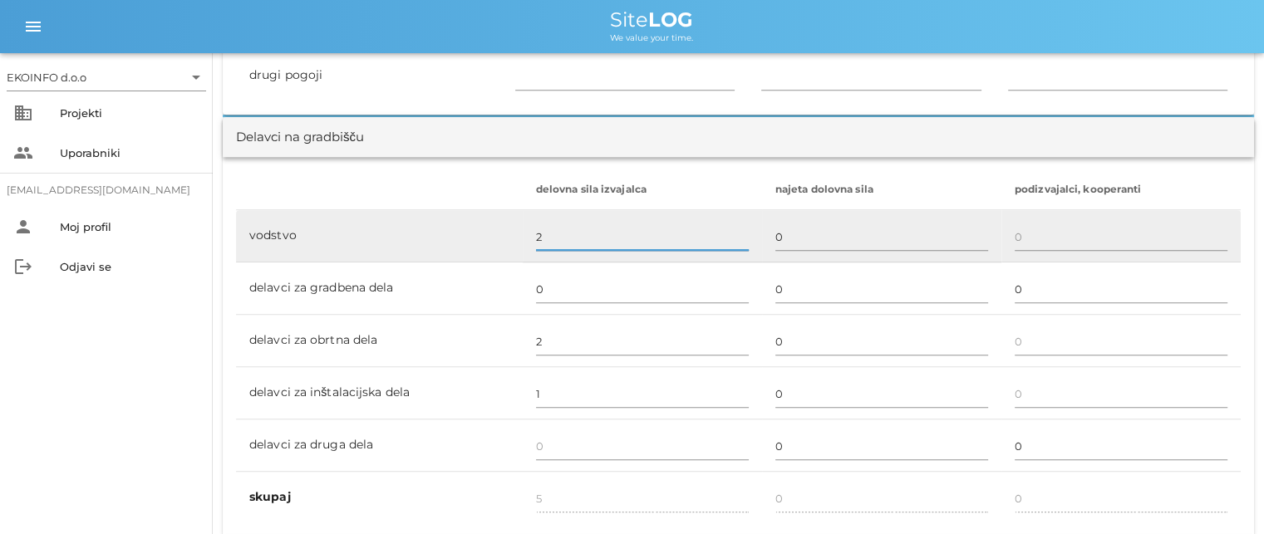
click at [546, 235] on input "2" at bounding box center [642, 237] width 213 height 27
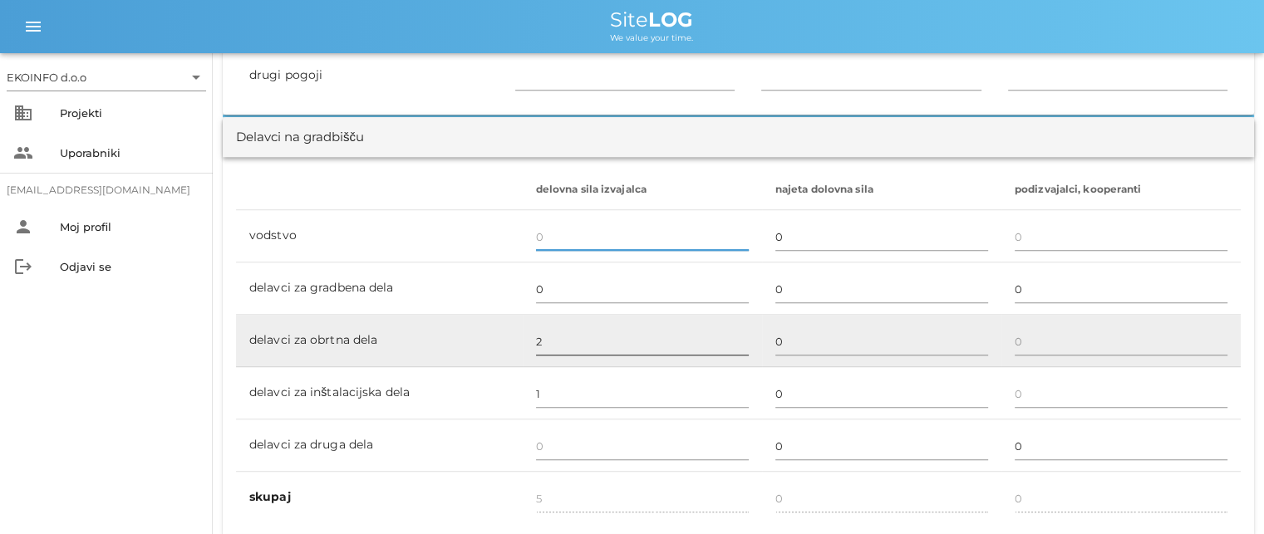
type input "3"
click at [536, 335] on input "2" at bounding box center [642, 341] width 213 height 27
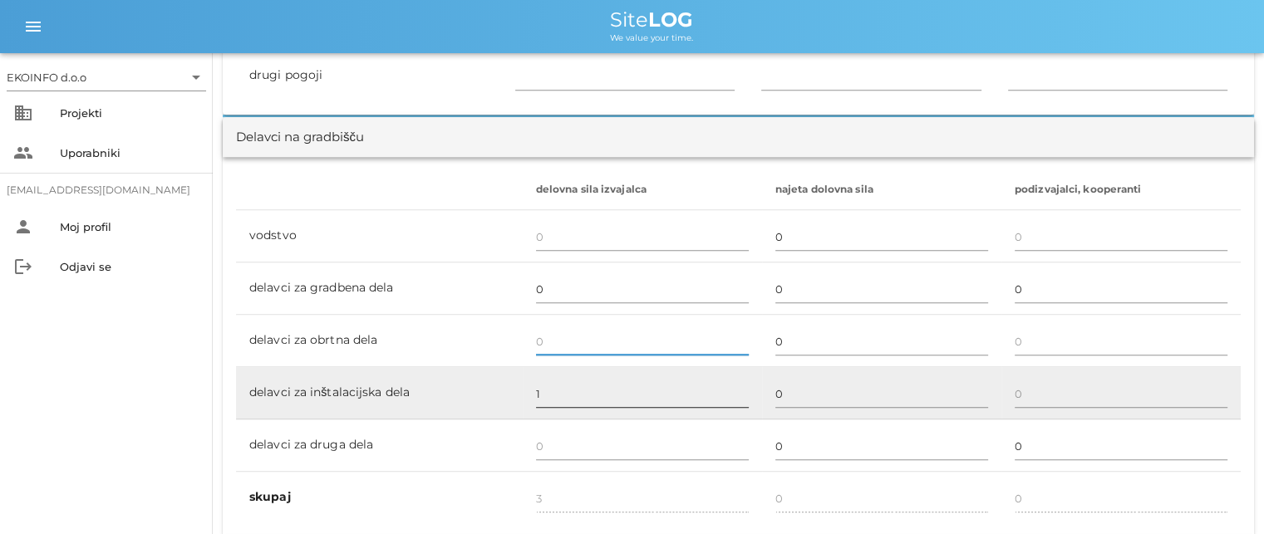
type input "1"
click at [536, 392] on input "1" at bounding box center [642, 394] width 213 height 27
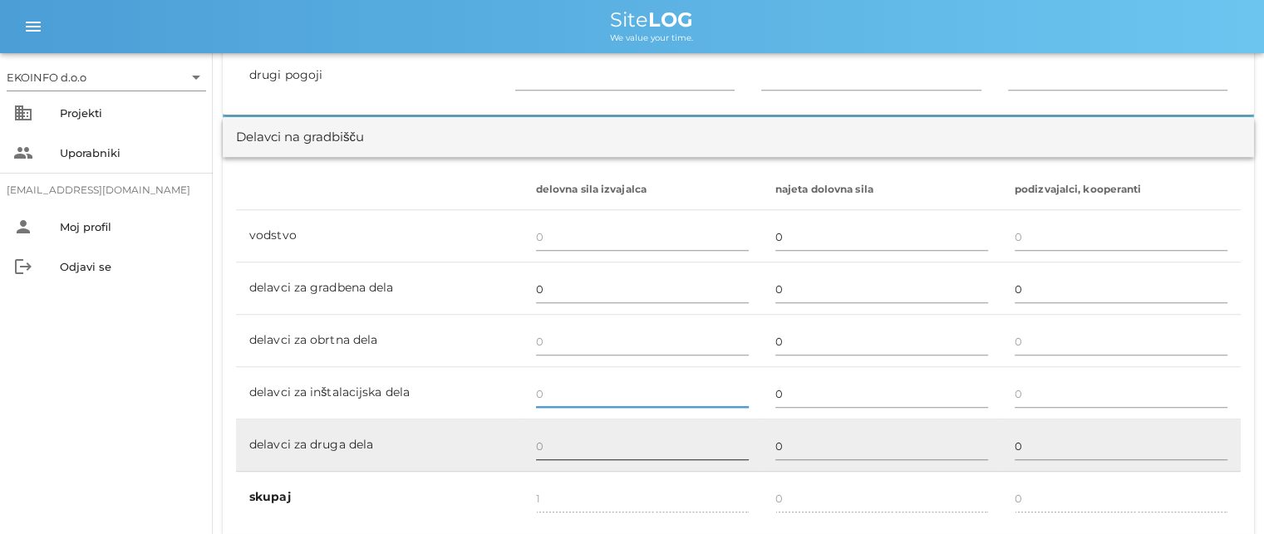
type input "0"
click at [554, 450] on input "text" at bounding box center [642, 446] width 213 height 27
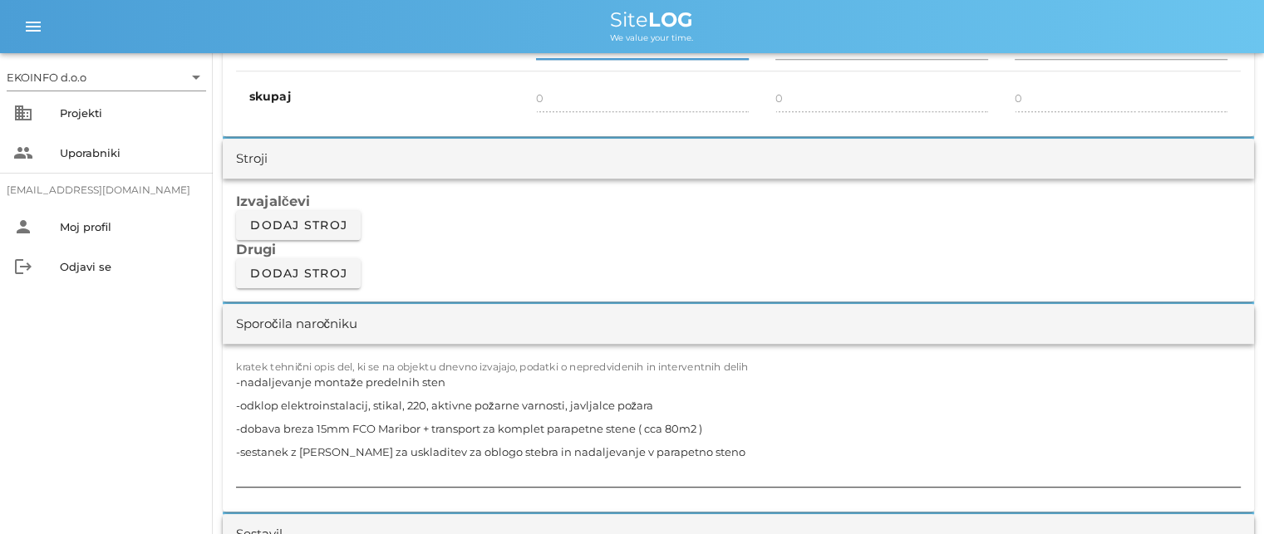
scroll to position [1330, 0]
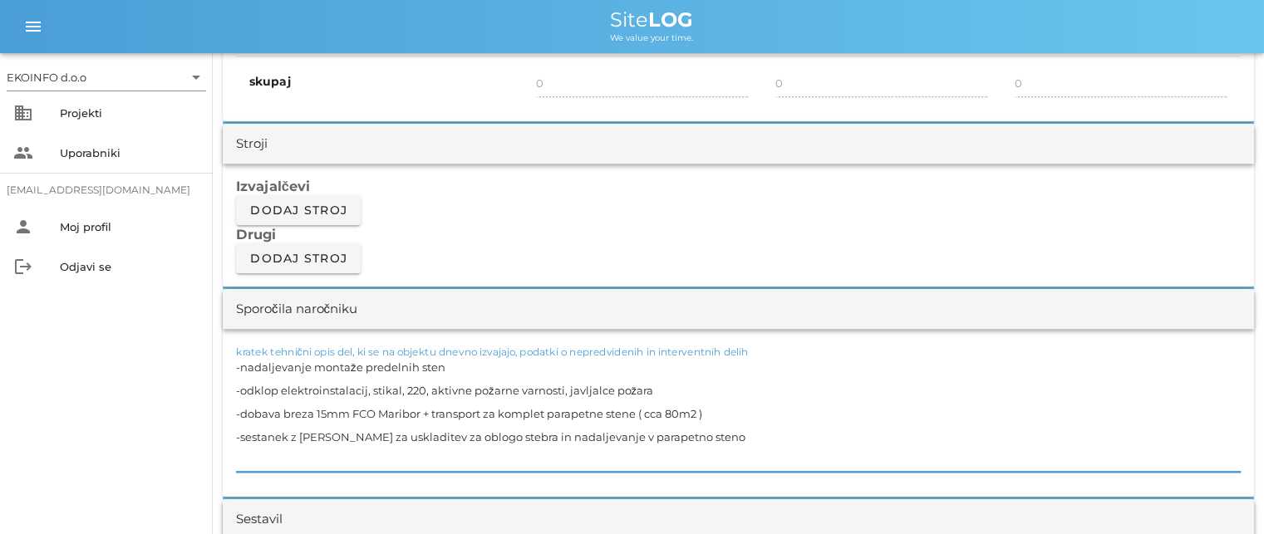
drag, startPoint x: 706, startPoint y: 430, endPoint x: 208, endPoint y: 366, distance: 501.9
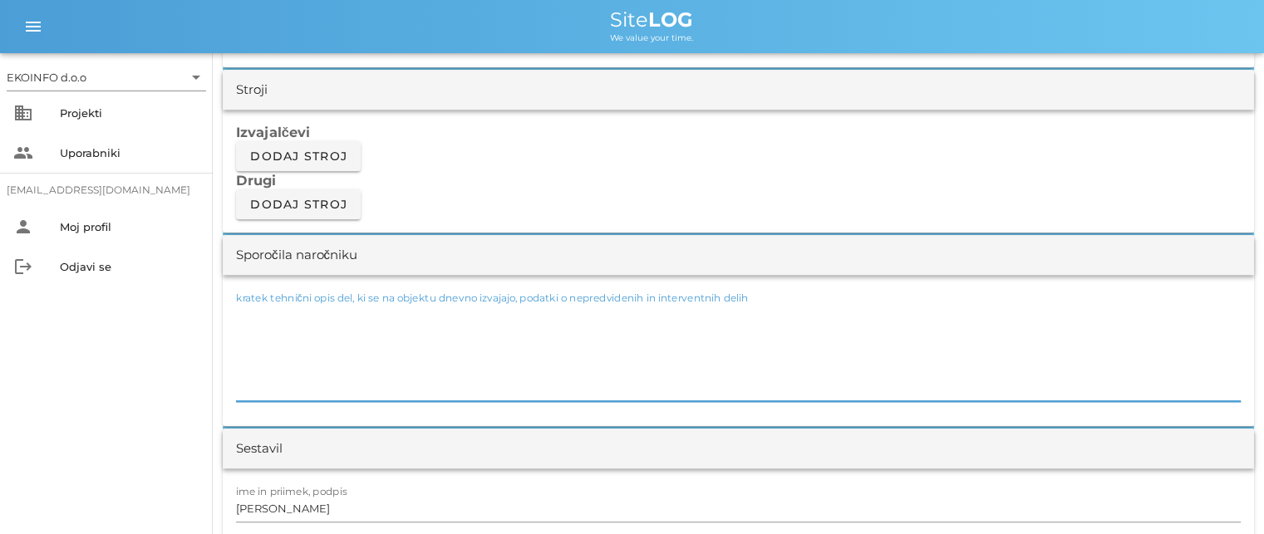
scroll to position [1413, 0]
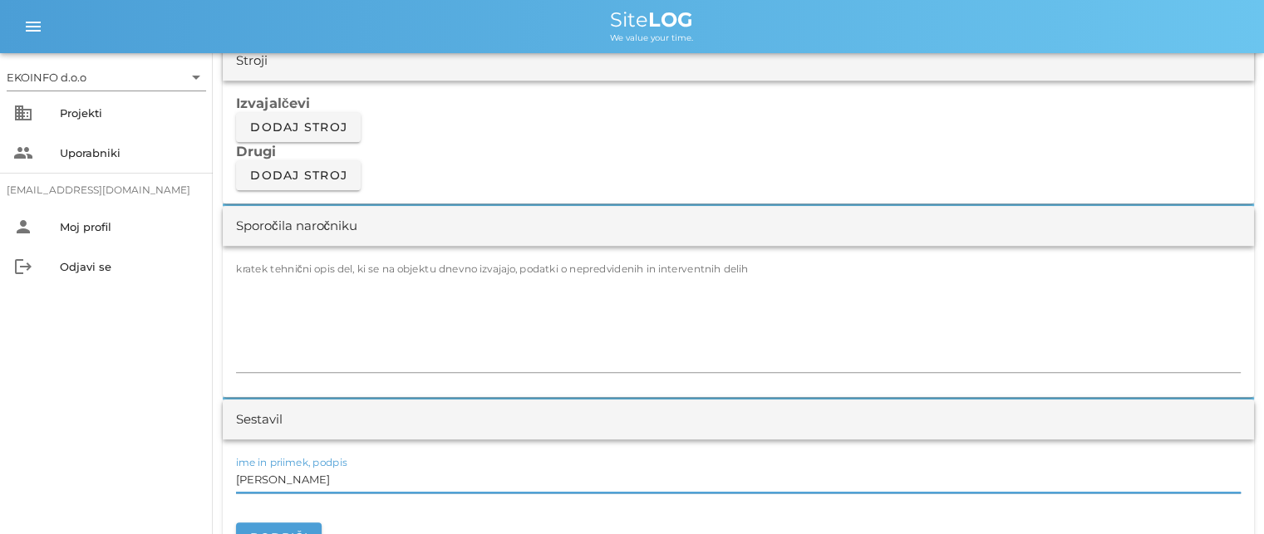
click at [317, 485] on input "[PERSON_NAME]" at bounding box center [738, 479] width 1005 height 27
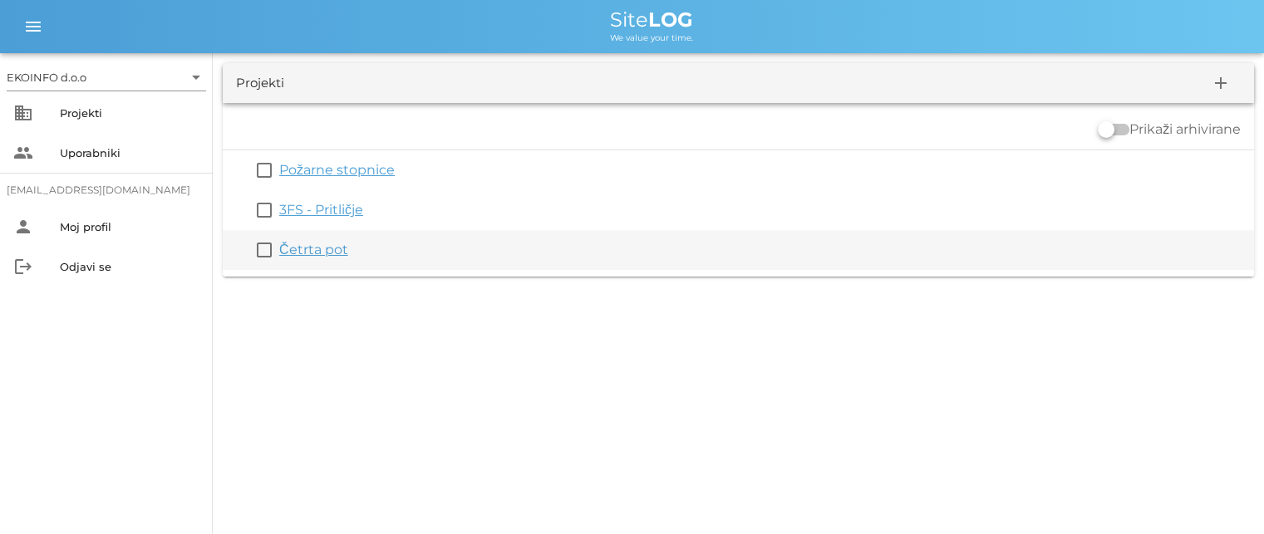
click at [299, 255] on link "Četrta pot" at bounding box center [313, 250] width 69 height 16
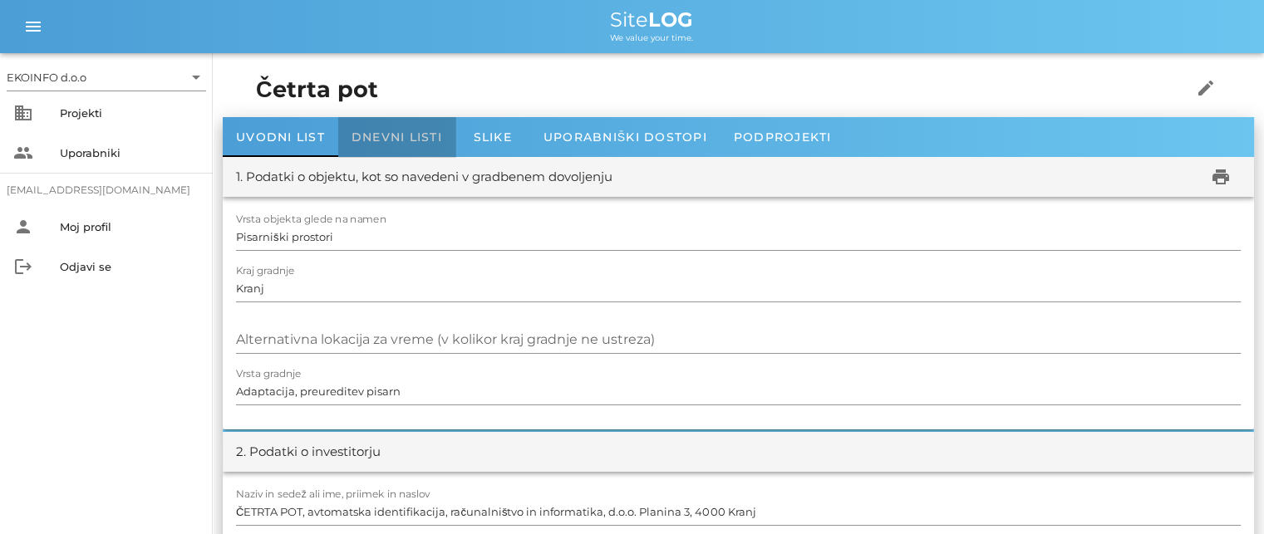
click at [383, 126] on div "Dnevni listi" at bounding box center [396, 137] width 117 height 40
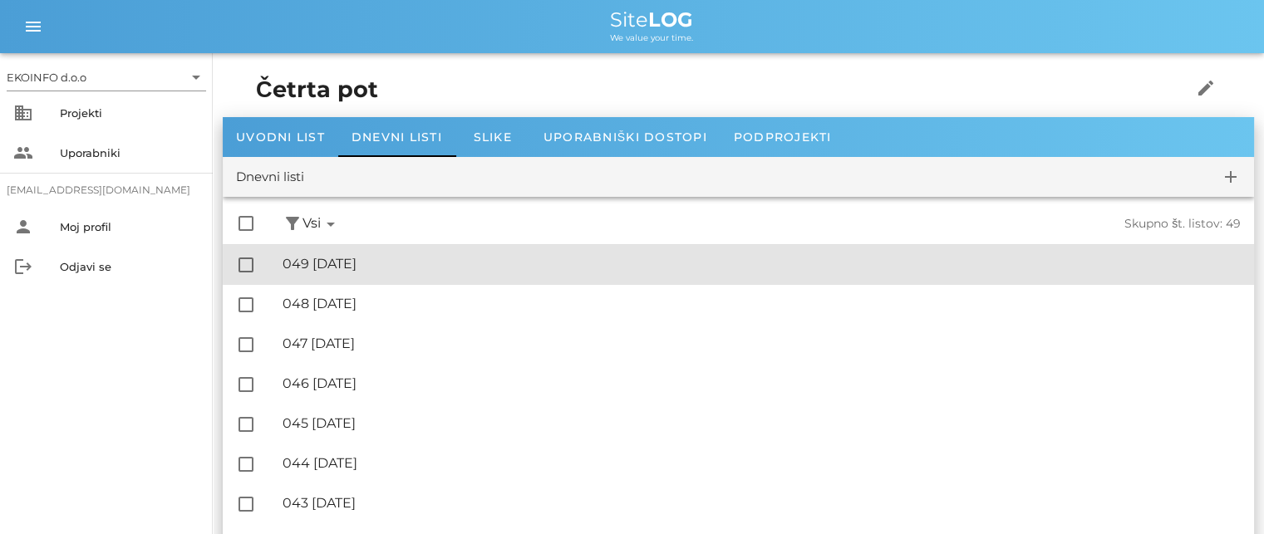
click at [360, 268] on div "🔏 049 [DATE]" at bounding box center [762, 264] width 958 height 16
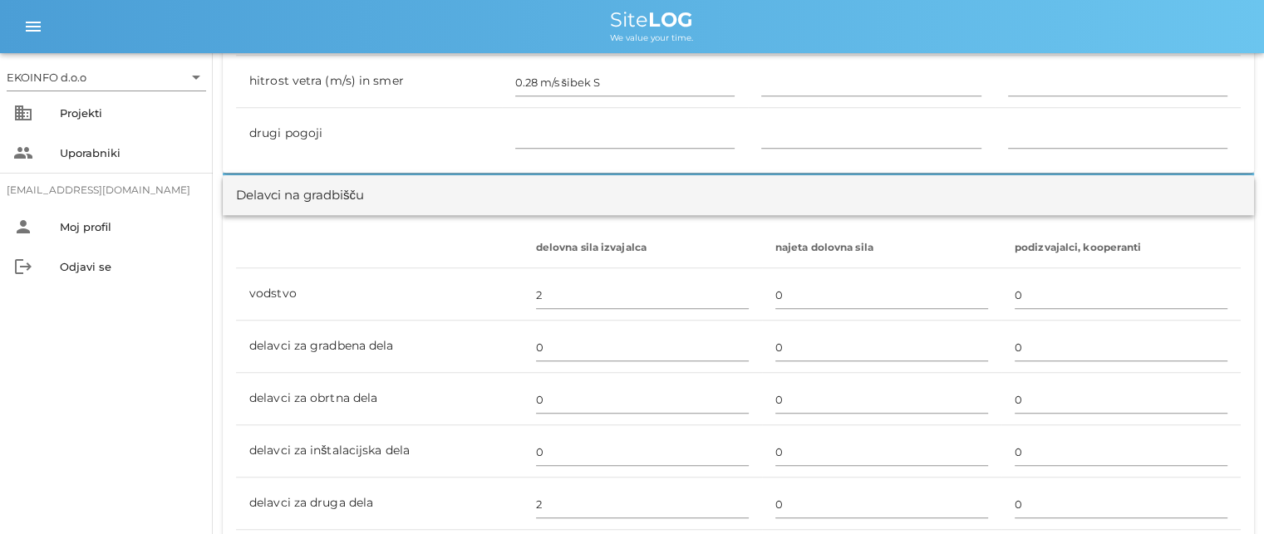
scroll to position [997, 0]
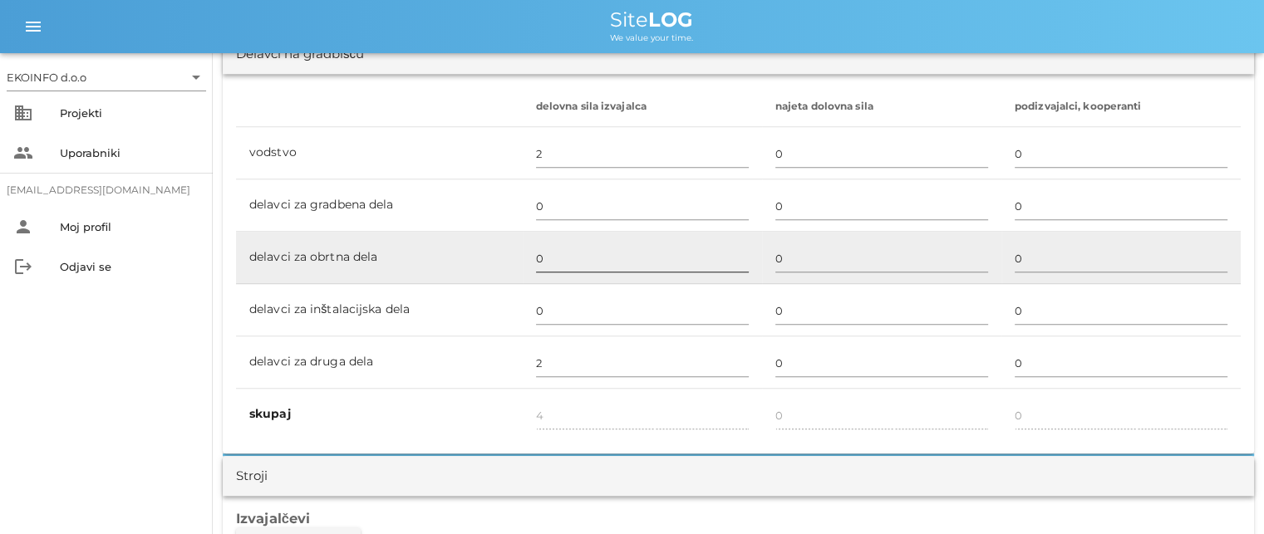
click at [536, 255] on input "0" at bounding box center [642, 258] width 213 height 27
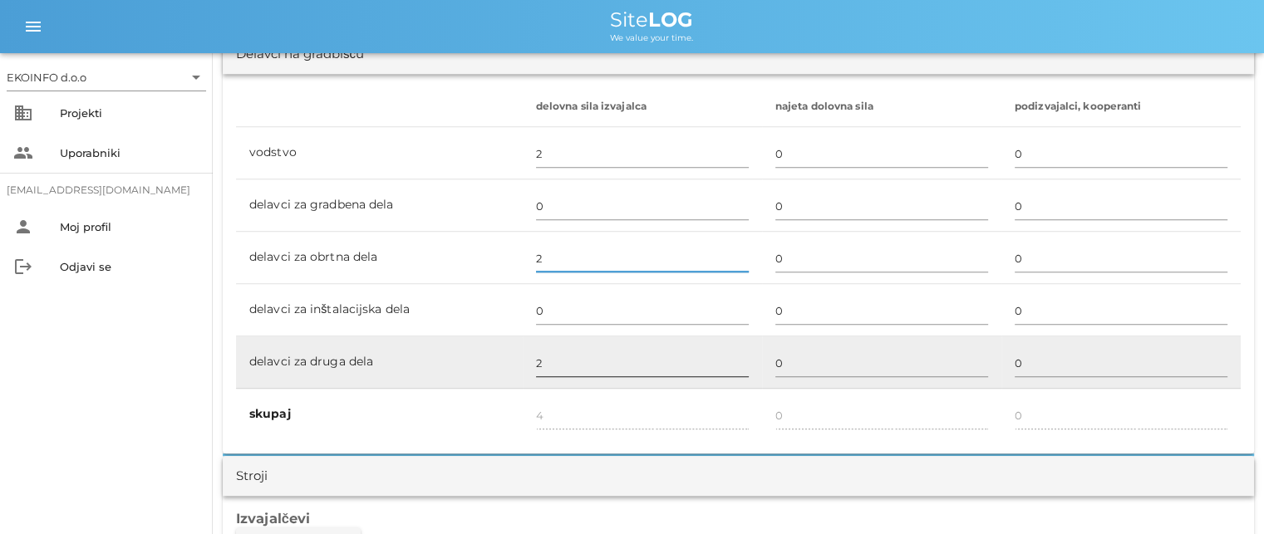
type input "2"
type input "6"
drag, startPoint x: 542, startPoint y: 362, endPoint x: 532, endPoint y: 350, distance: 16.0
click at [540, 362] on input "2" at bounding box center [642, 363] width 213 height 27
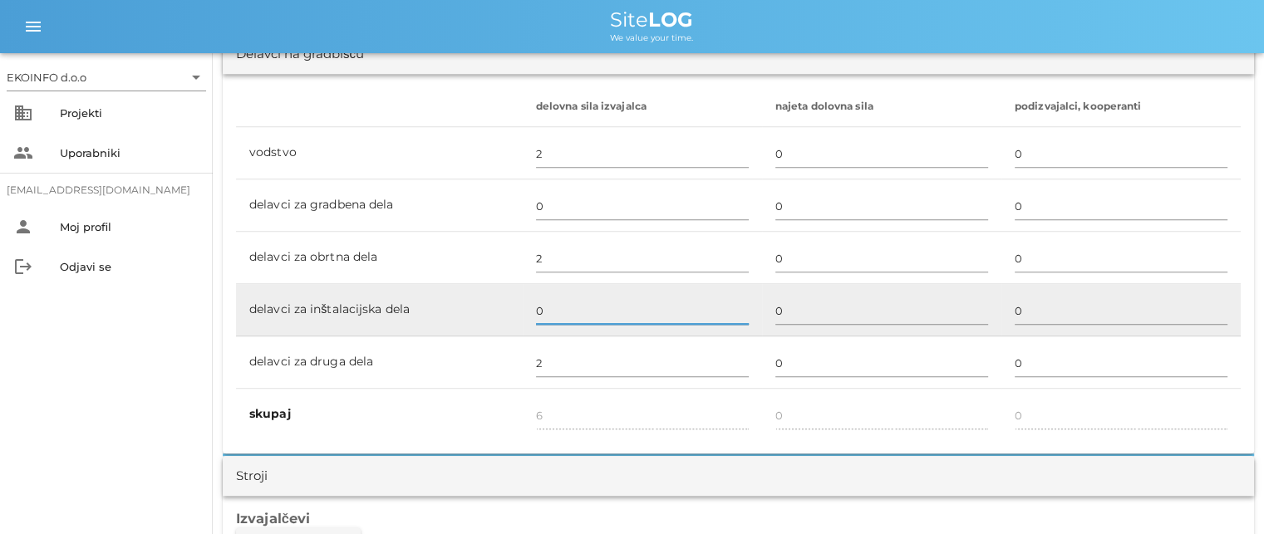
click at [545, 317] on input "0" at bounding box center [642, 311] width 213 height 27
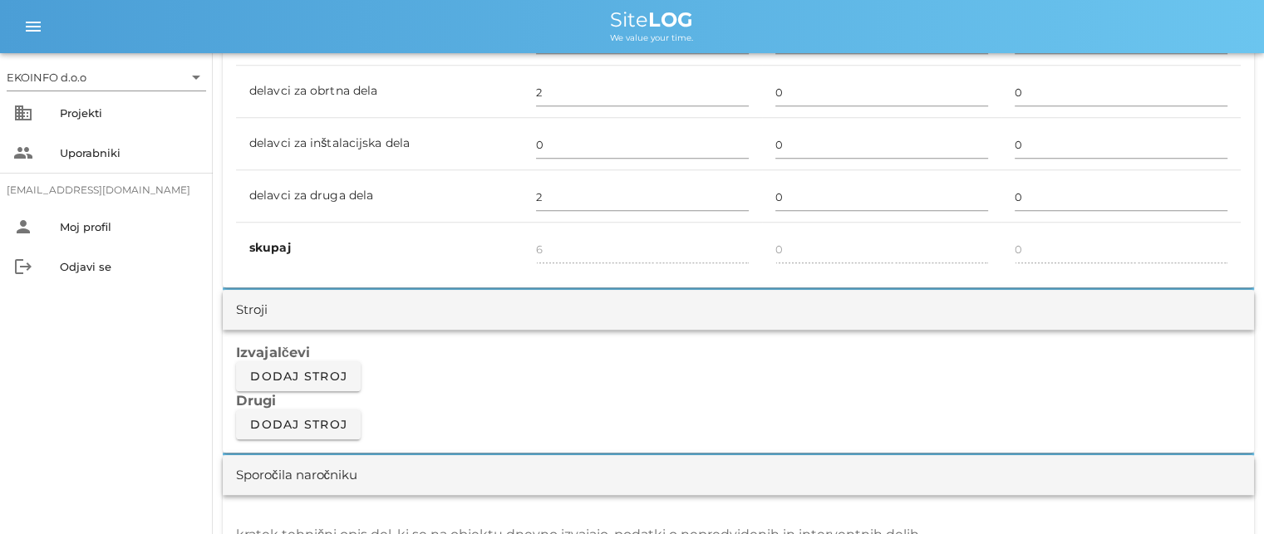
scroll to position [1330, 0]
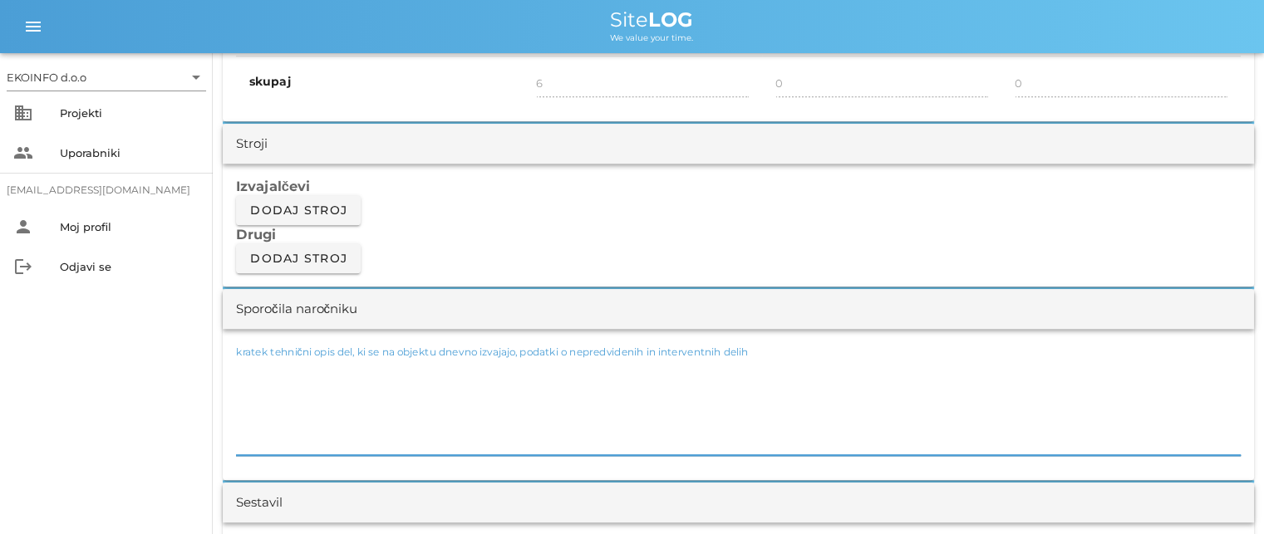
click at [264, 380] on textarea "kratek tehnični opis del, ki se na objektu dnevno izvajajo, podatki o nepredvid…" at bounding box center [738, 406] width 1005 height 100
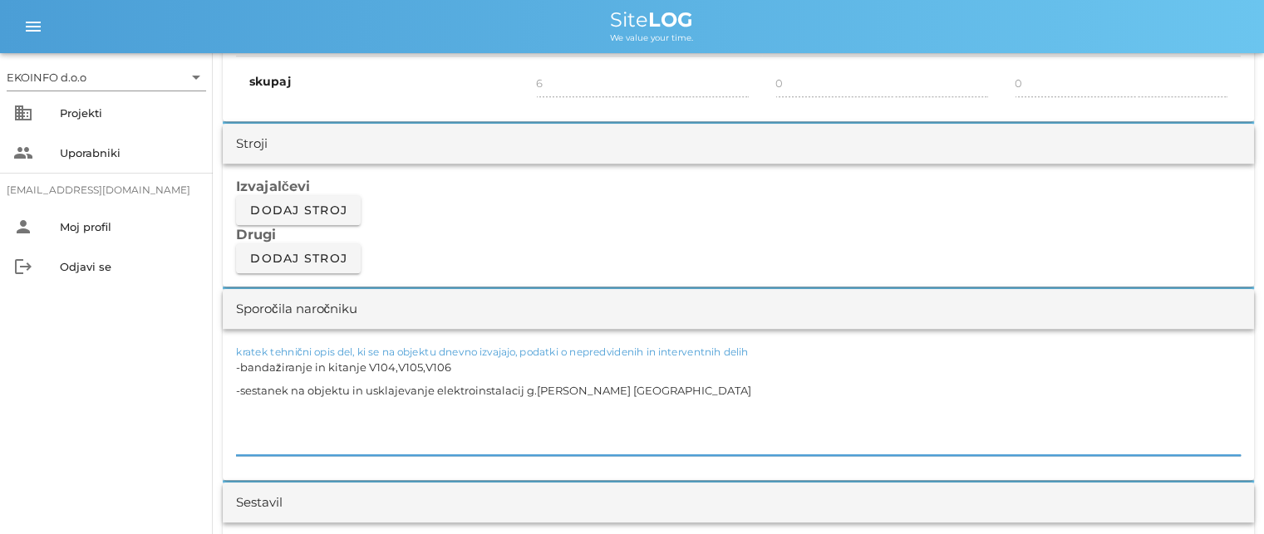
click at [533, 387] on textarea "-bandažiranje in kitanje V104,V105,V106 -sestanek na objektu in usklajevanje el…" at bounding box center [738, 406] width 1005 height 100
click at [628, 391] on textarea "-bandažiranje in kitanje V104,V105,V106 -sestanek na objektu in usklajevanje el…" at bounding box center [738, 406] width 1005 height 100
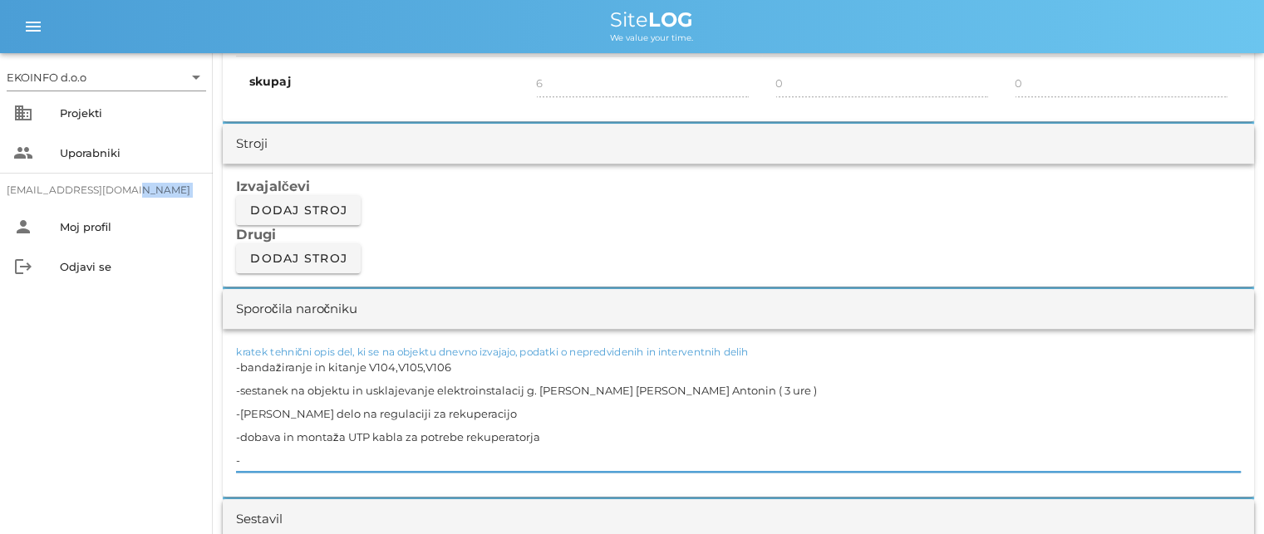
drag, startPoint x: 34, startPoint y: 459, endPoint x: 116, endPoint y: 310, distance: 169.6
click at [50, 436] on div "EKOINFO d.o.o arrow_drop_down business Projekti people Uporabniki [EMAIL_ADDRES…" at bounding box center [106, 293] width 213 height 481
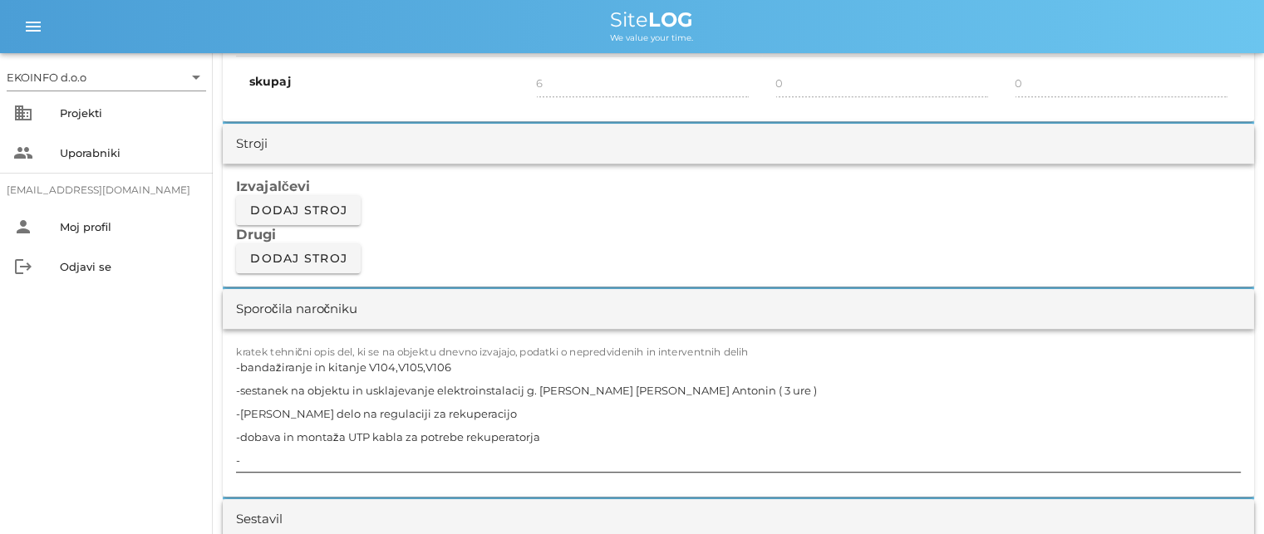
click at [262, 456] on textarea "-bandažiranje in kitanje V104,V105,V106 -sestanek na objektu in usklajevanje el…" at bounding box center [738, 414] width 1005 height 116
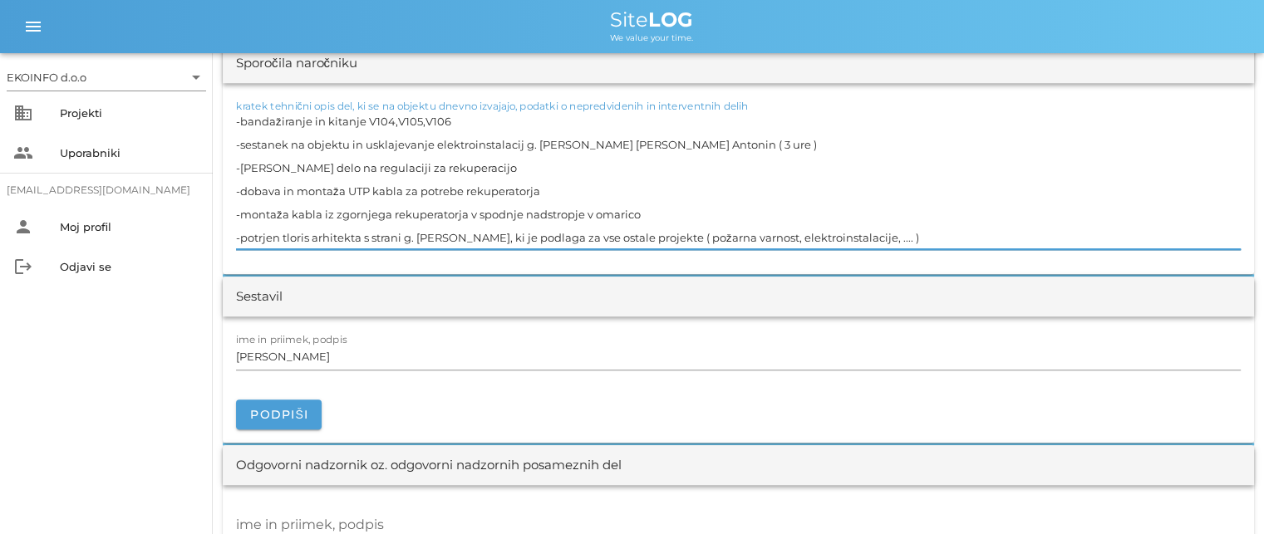
scroll to position [1579, 0]
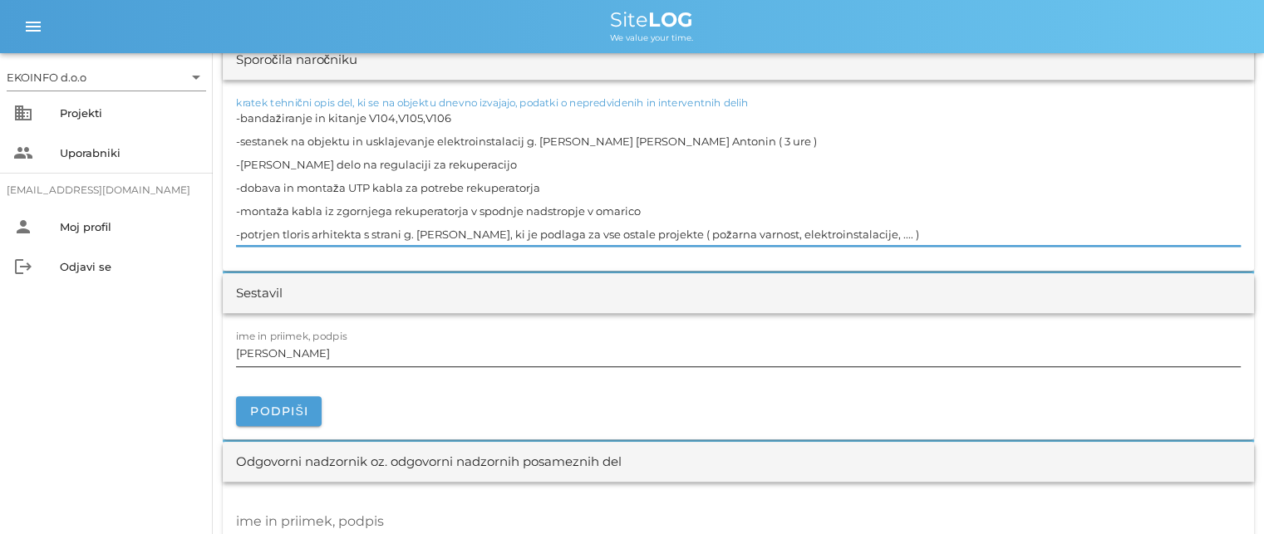
type textarea "-bandažiranje in kitanje V104,V105,V106 -sestanek na objektu in usklajevanje el…"
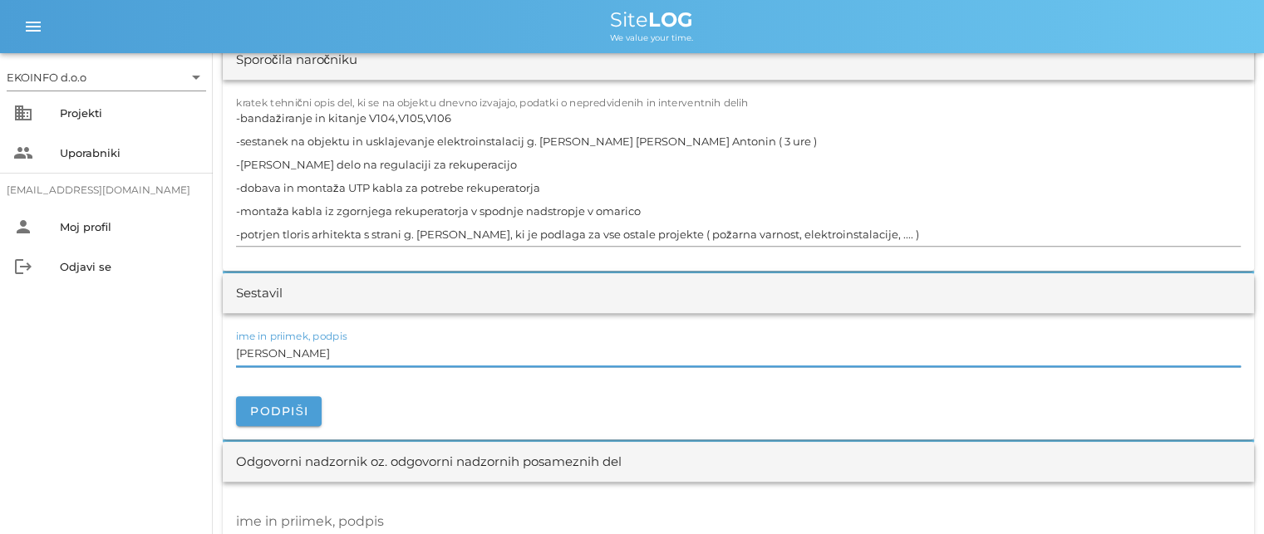
click at [310, 356] on input "[PERSON_NAME]" at bounding box center [738, 353] width 1005 height 27
click at [362, 229] on textarea "-bandažiranje in kitanje V104,V105,V106 -sestanek na objektu in usklajevanje el…" at bounding box center [738, 176] width 1005 height 140
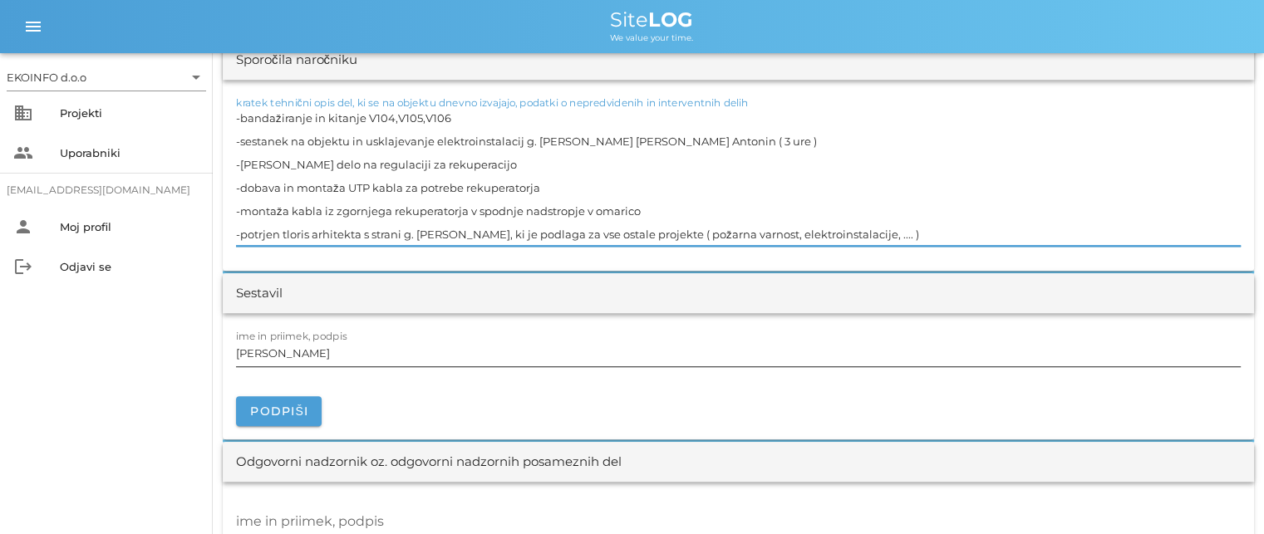
click at [313, 357] on input "[PERSON_NAME]" at bounding box center [738, 353] width 1005 height 27
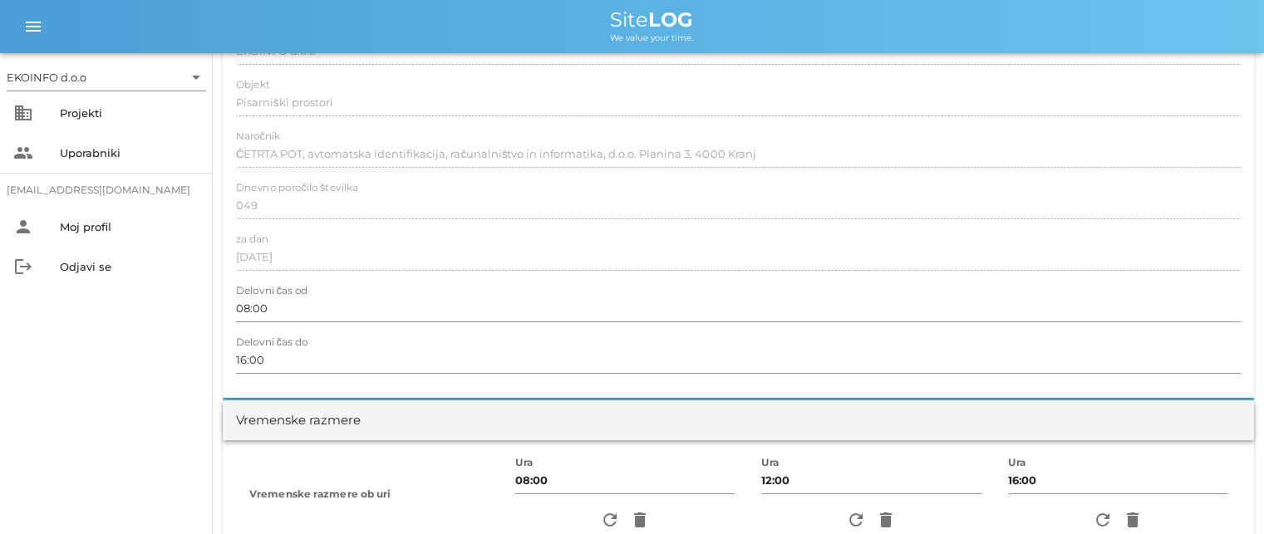
scroll to position [0, 0]
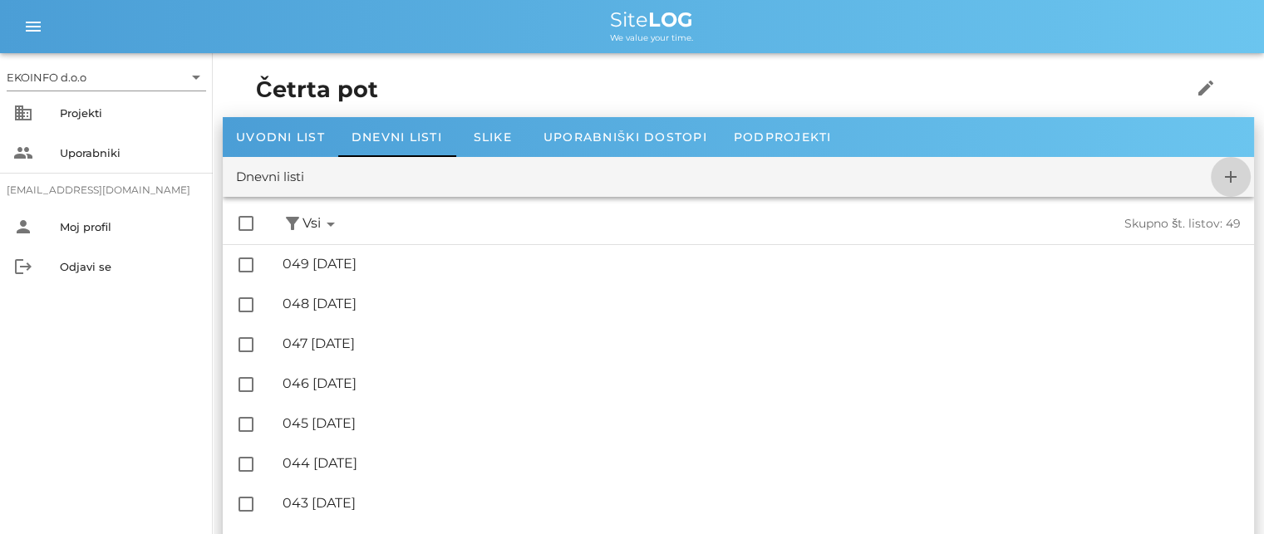
click at [1230, 182] on icon "add" at bounding box center [1231, 177] width 20 height 20
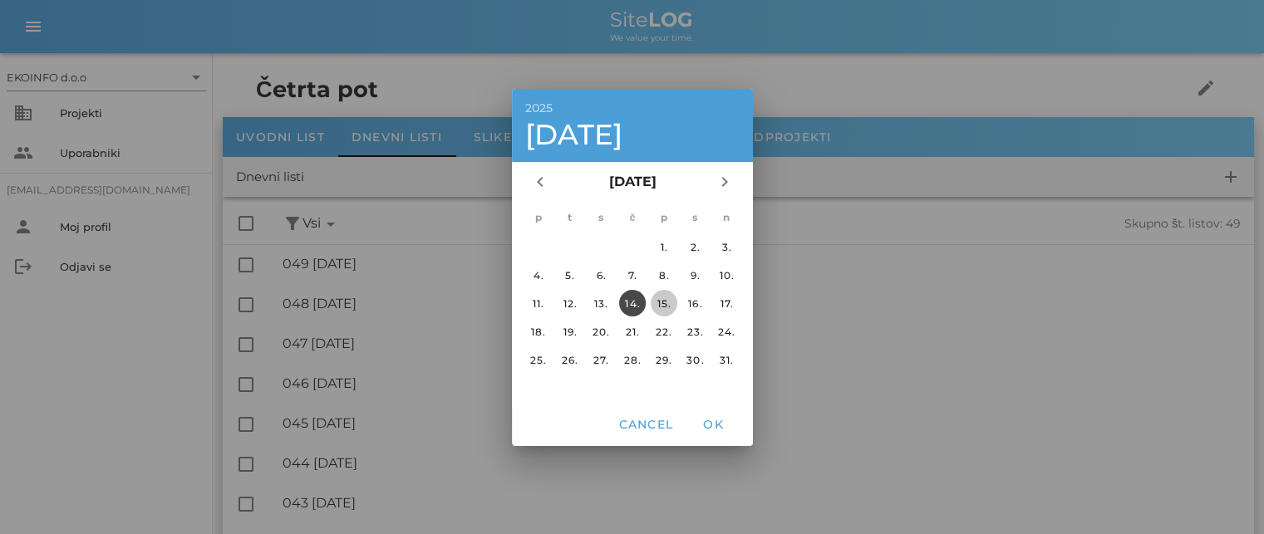
click at [659, 302] on div "15." at bounding box center [663, 303] width 27 height 12
click at [711, 429] on span "OK" at bounding box center [713, 424] width 40 height 15
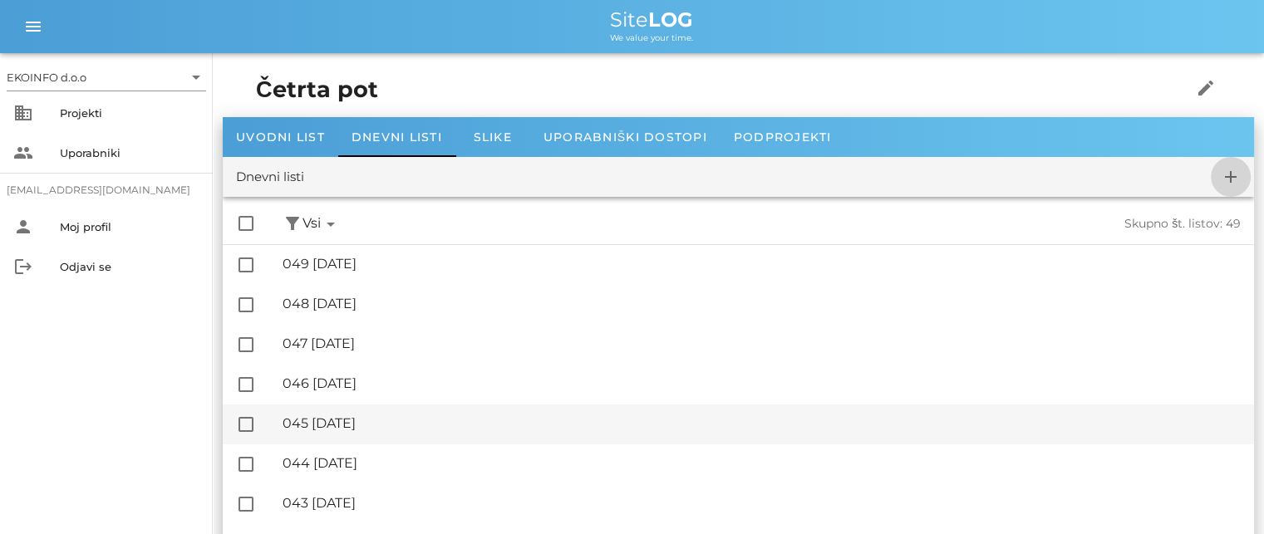
checkbox input "false"
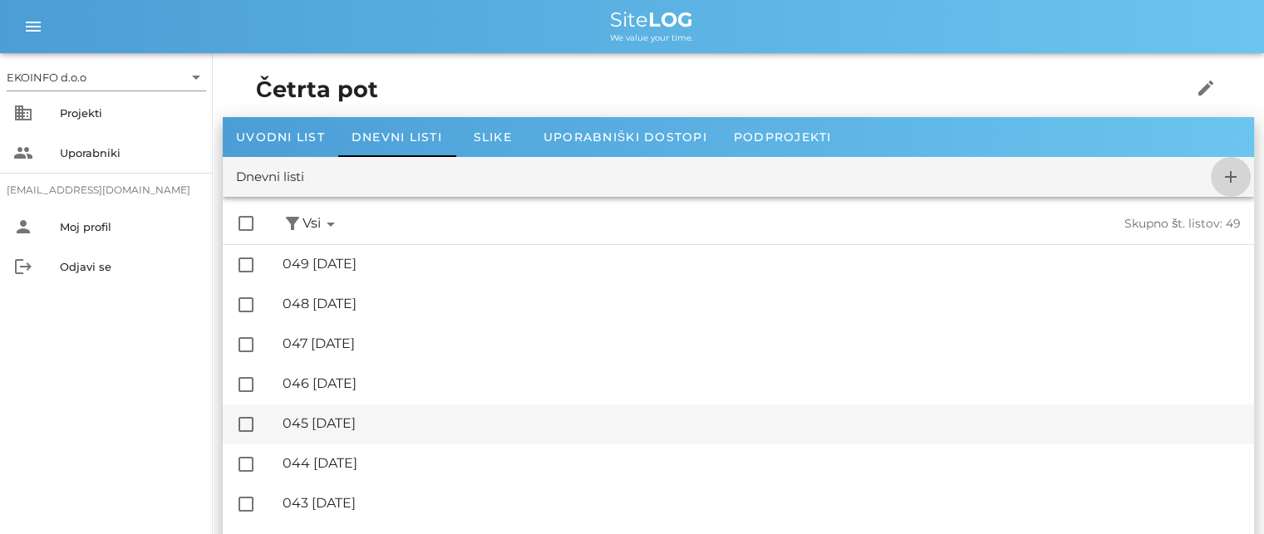
checkbox input "false"
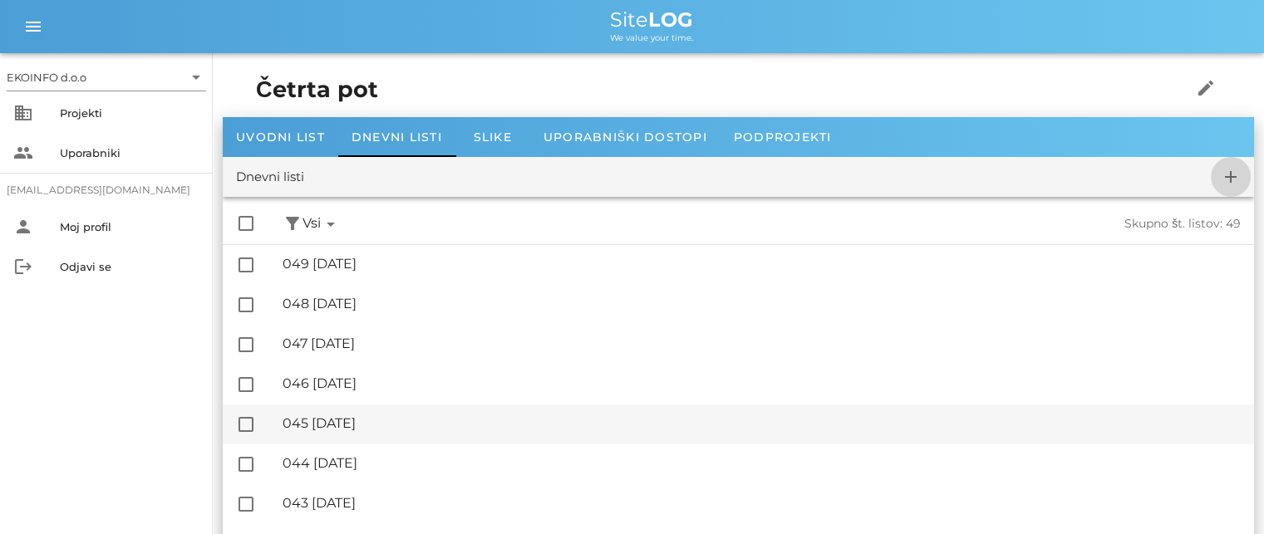
checkbox input "false"
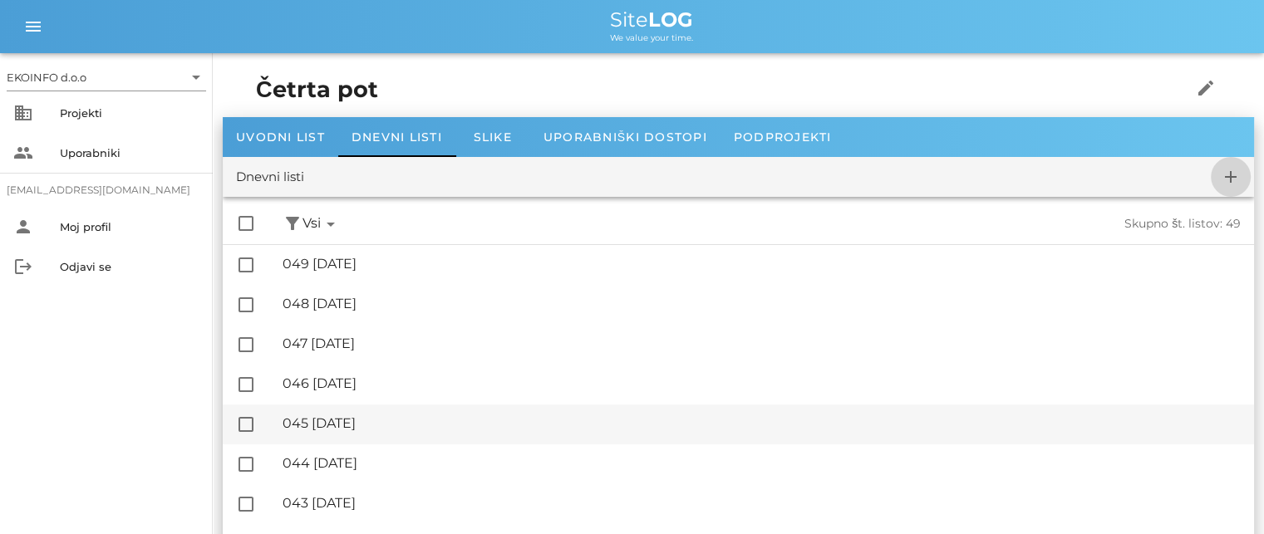
checkbox input "false"
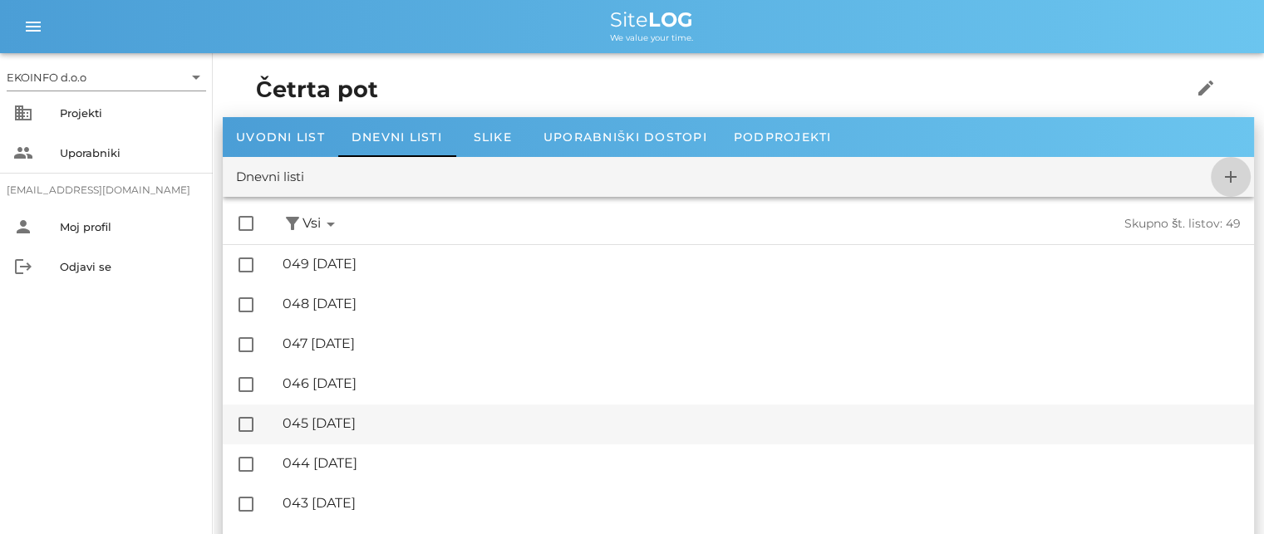
checkbox input "false"
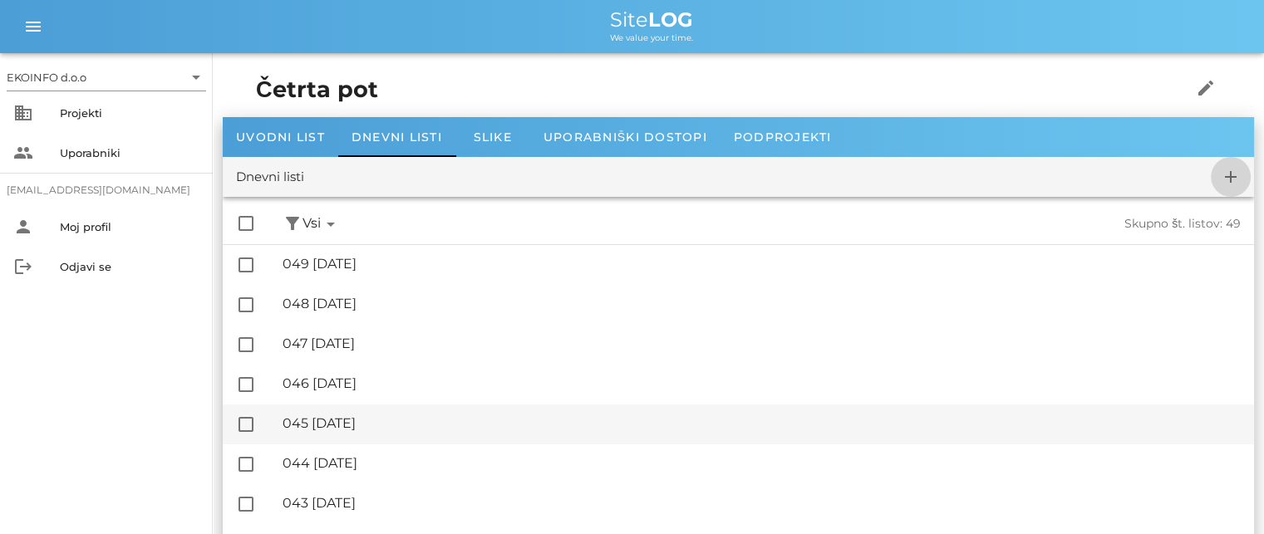
checkbox input "false"
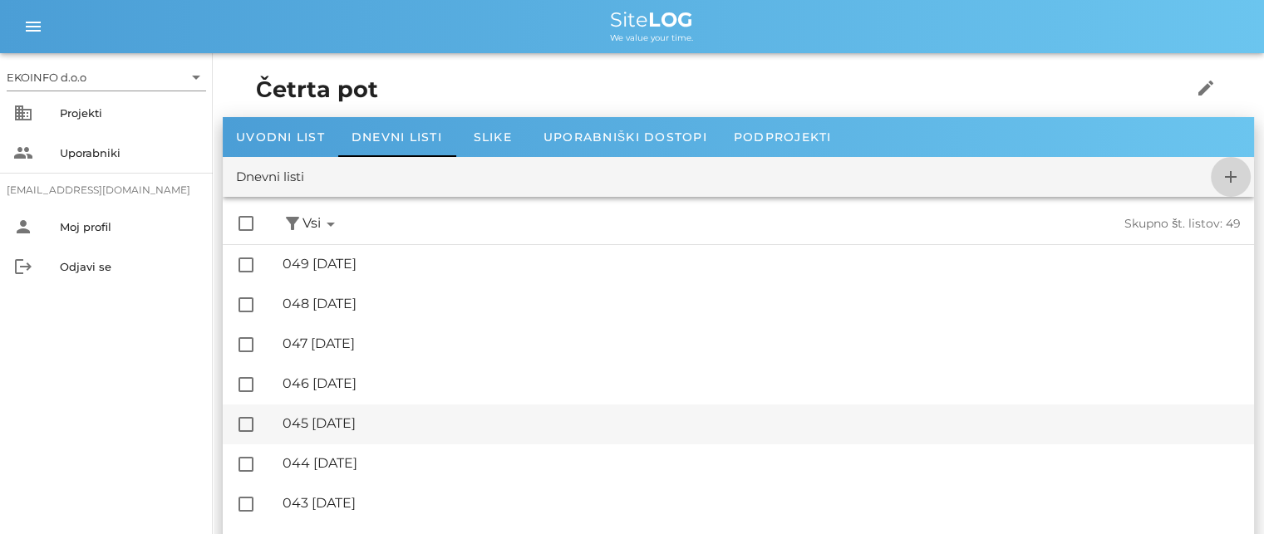
checkbox input "false"
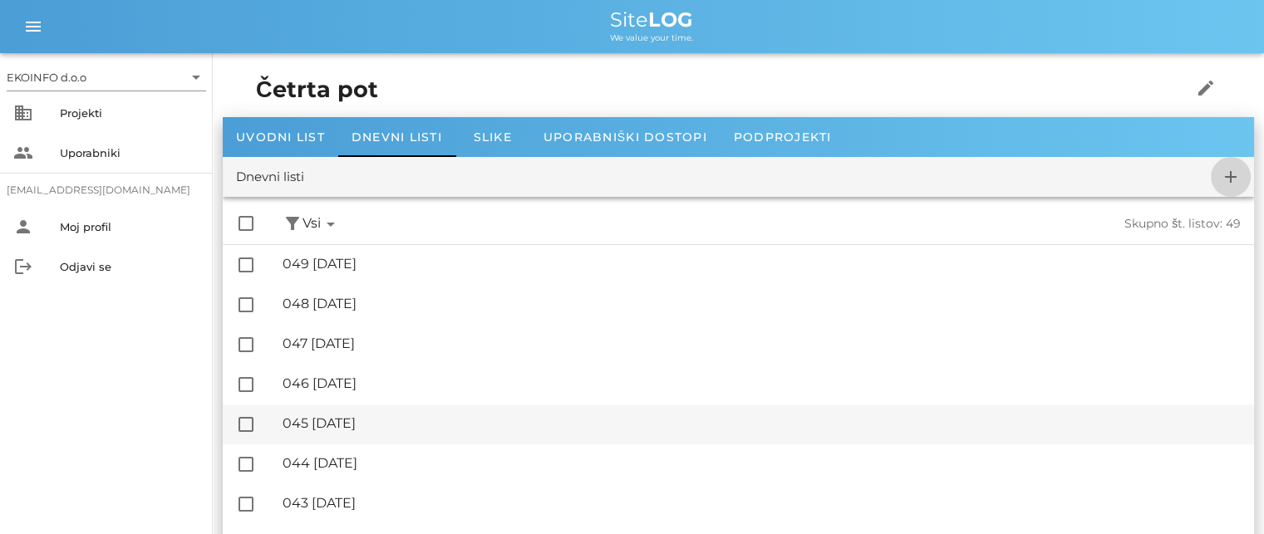
checkbox input "false"
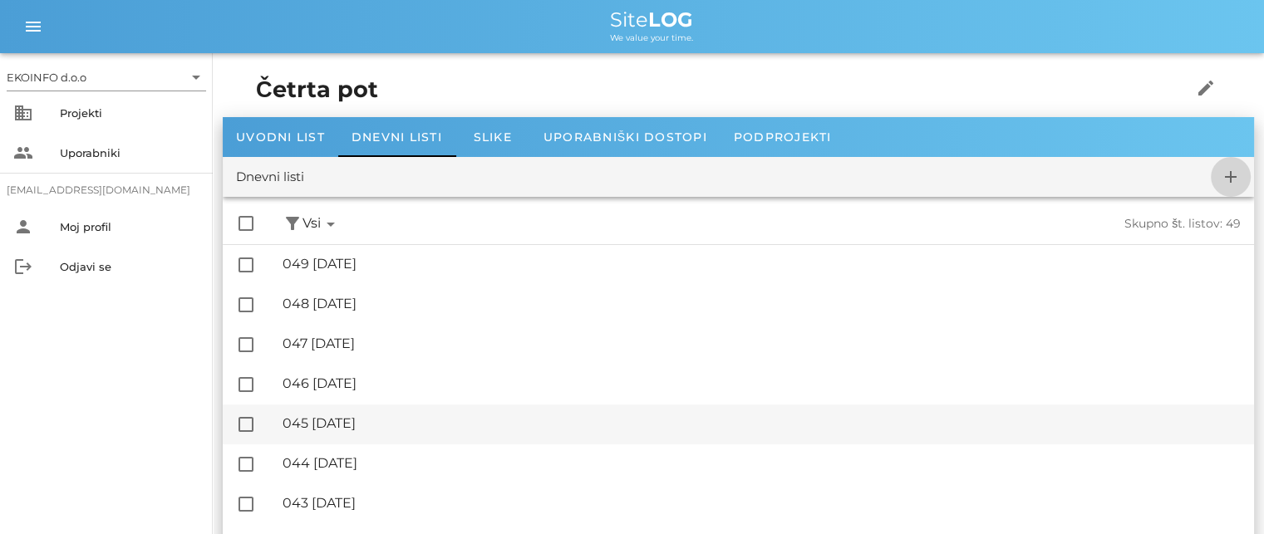
checkbox input "false"
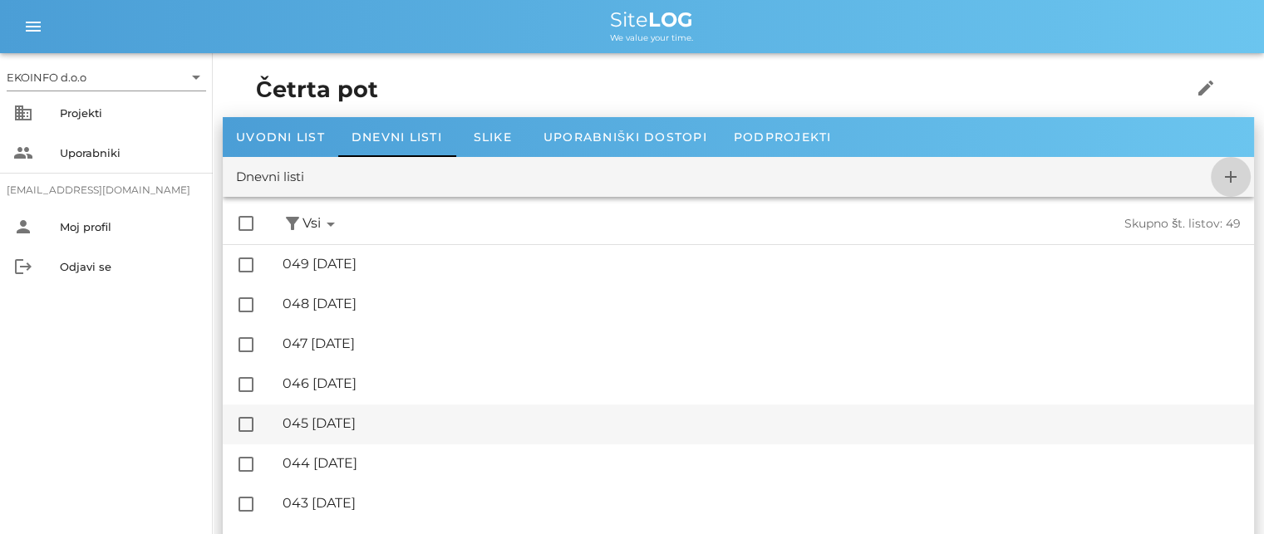
checkbox input "false"
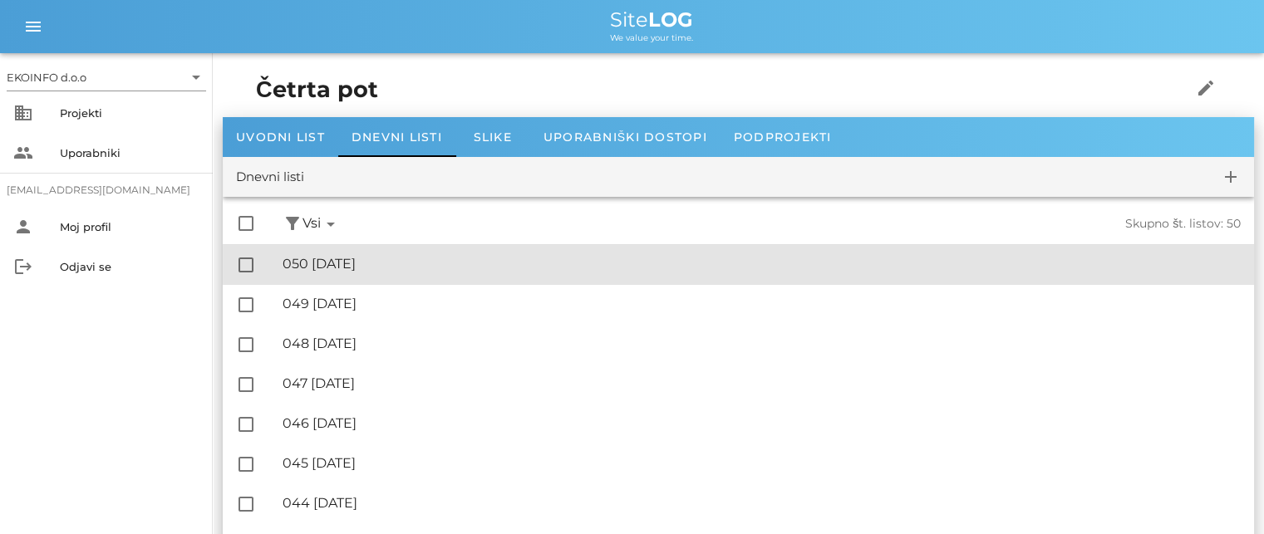
click at [381, 272] on div "🔏 050 [DATE] ✓ Podpisal: Nadzornik ✓ Podpisal: Sestavljalec ✓ Podpisal: Odgovor…" at bounding box center [762, 264] width 958 height 37
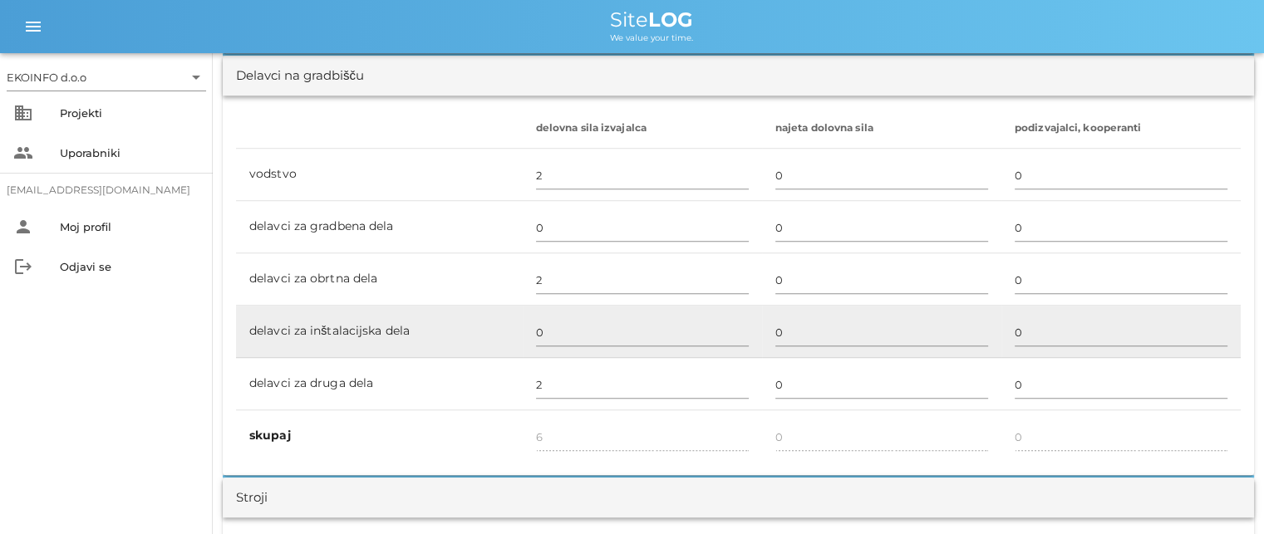
scroll to position [997, 0]
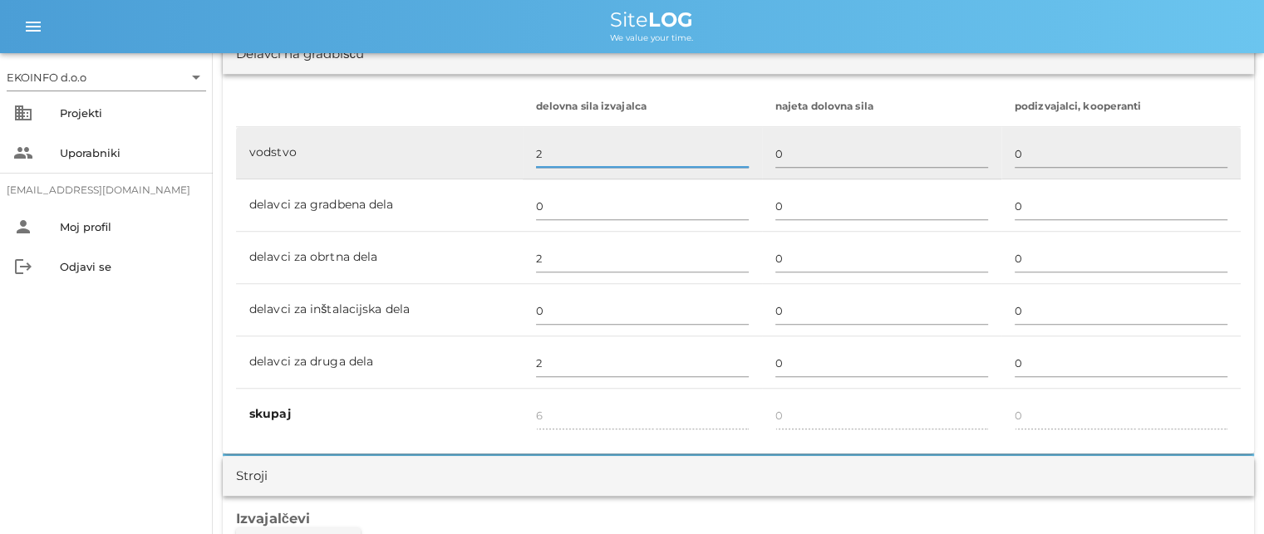
click at [551, 152] on input "2" at bounding box center [642, 153] width 213 height 27
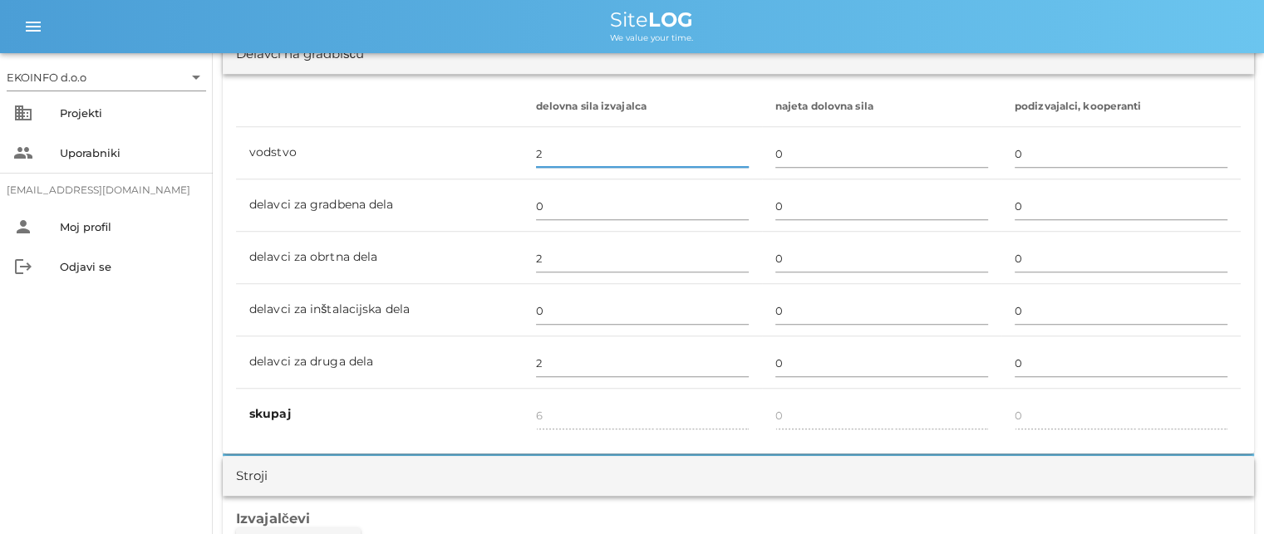
click at [884, 515] on h3 "Izvajalčevi" at bounding box center [738, 518] width 1005 height 18
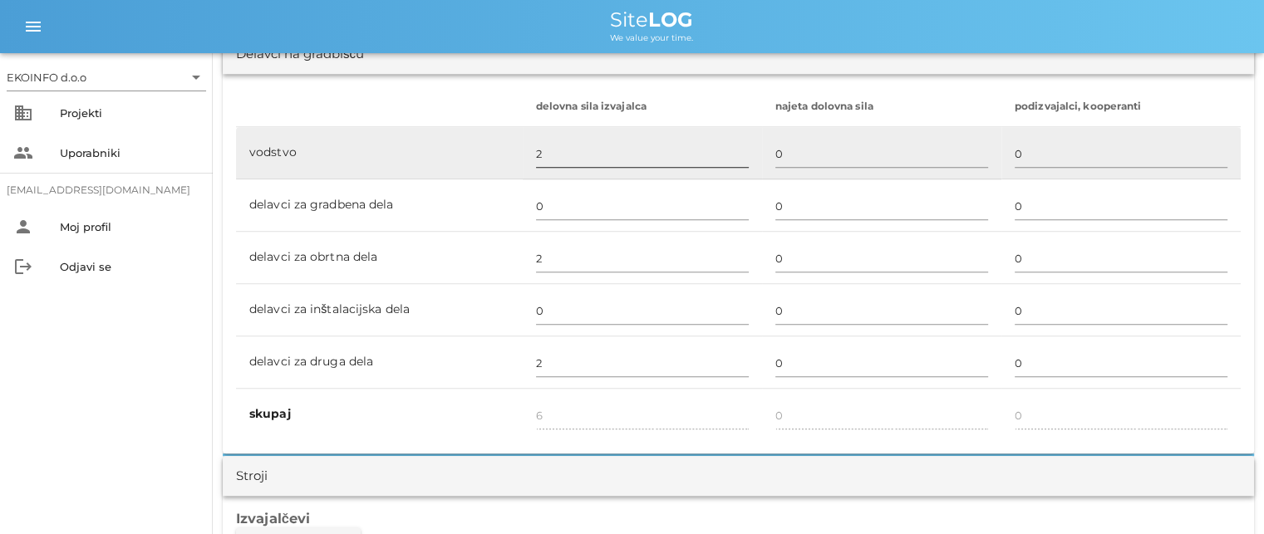
click at [551, 154] on input "2" at bounding box center [642, 153] width 213 height 27
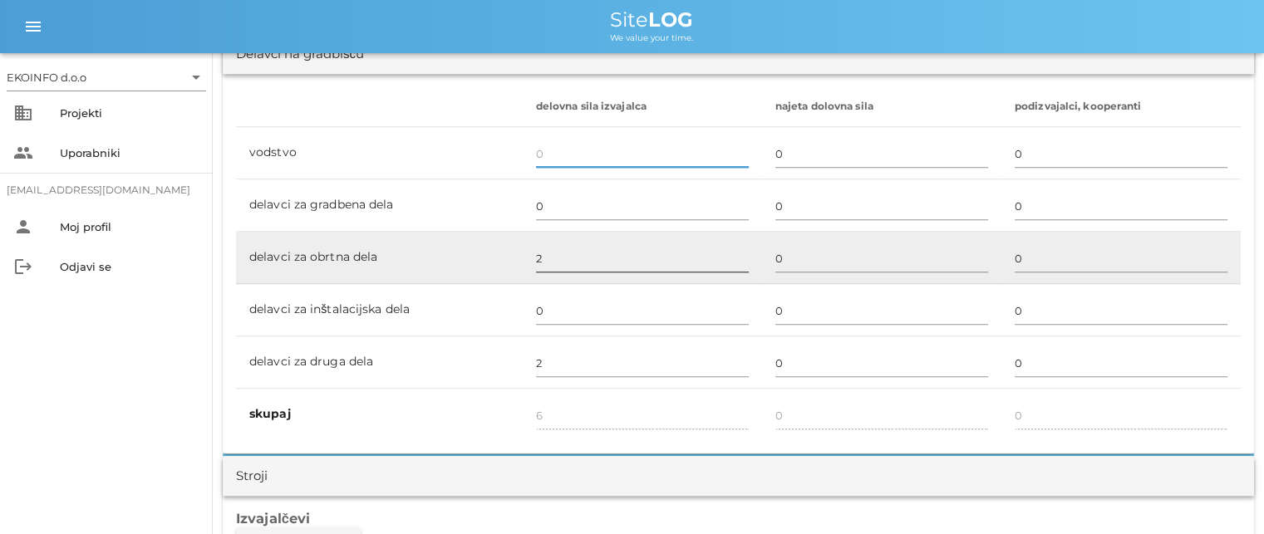
type input "4"
click at [540, 262] on input "2" at bounding box center [642, 258] width 213 height 27
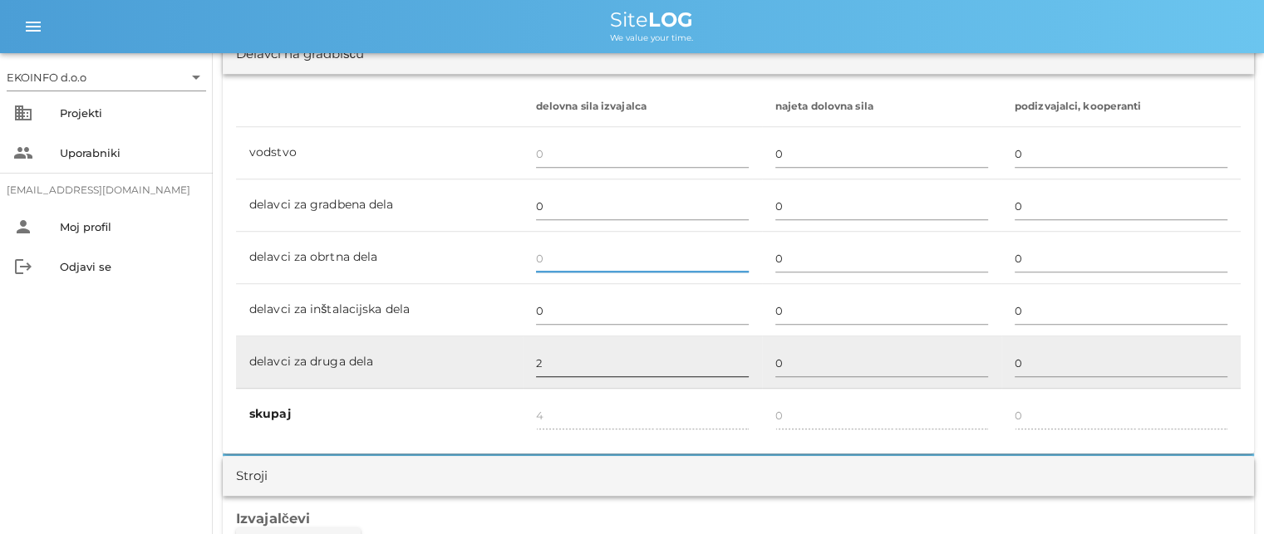
click at [540, 367] on input "2" at bounding box center [642, 363] width 213 height 27
type input "2"
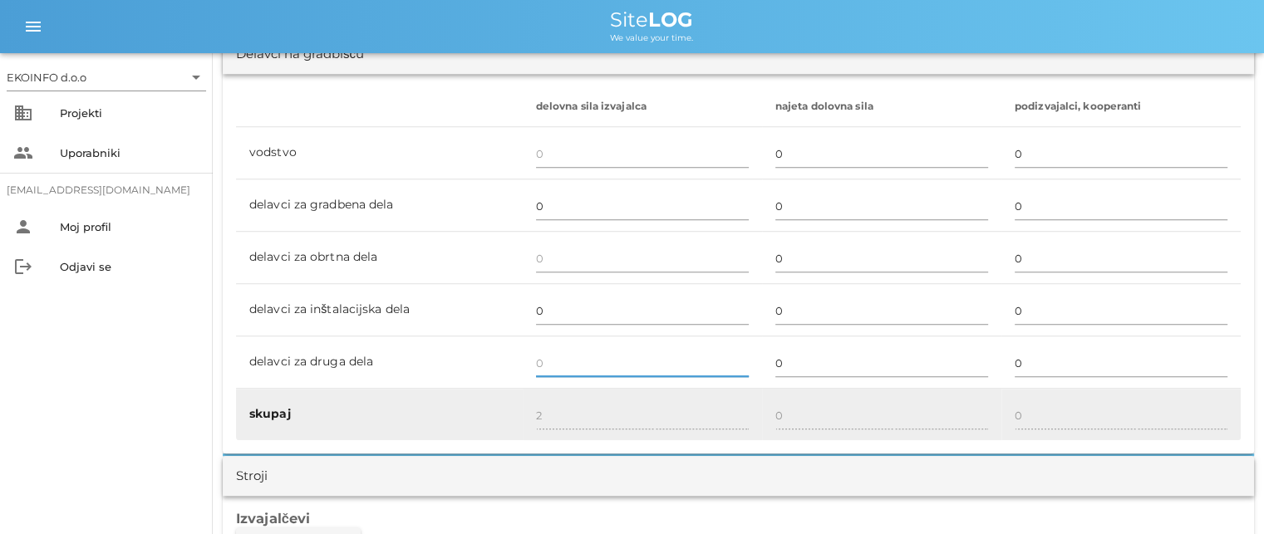
type input "0"
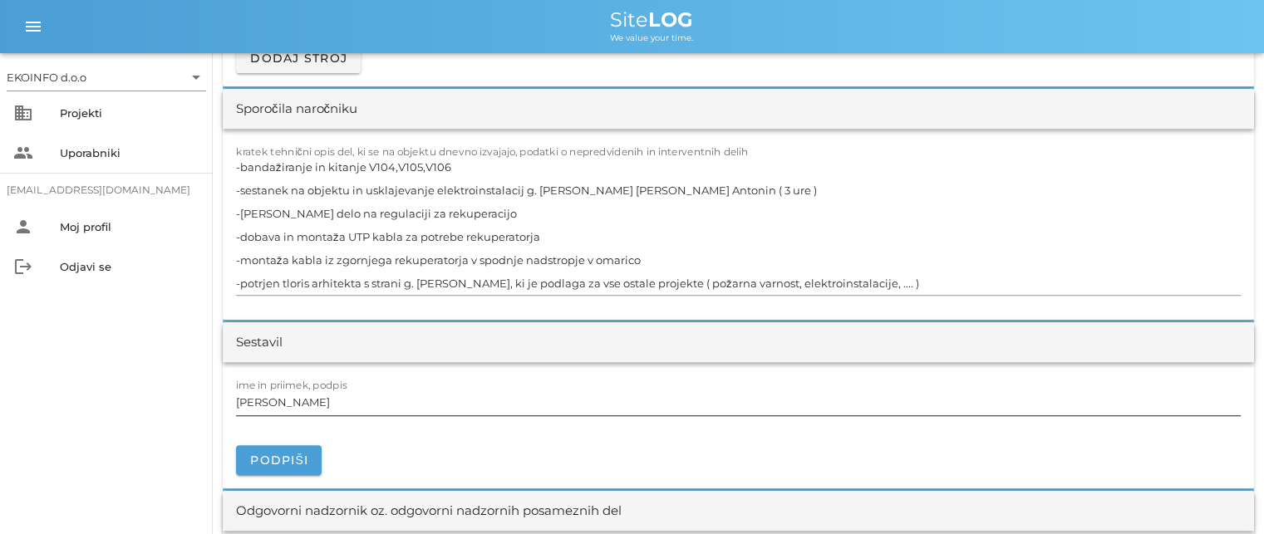
scroll to position [1579, 0]
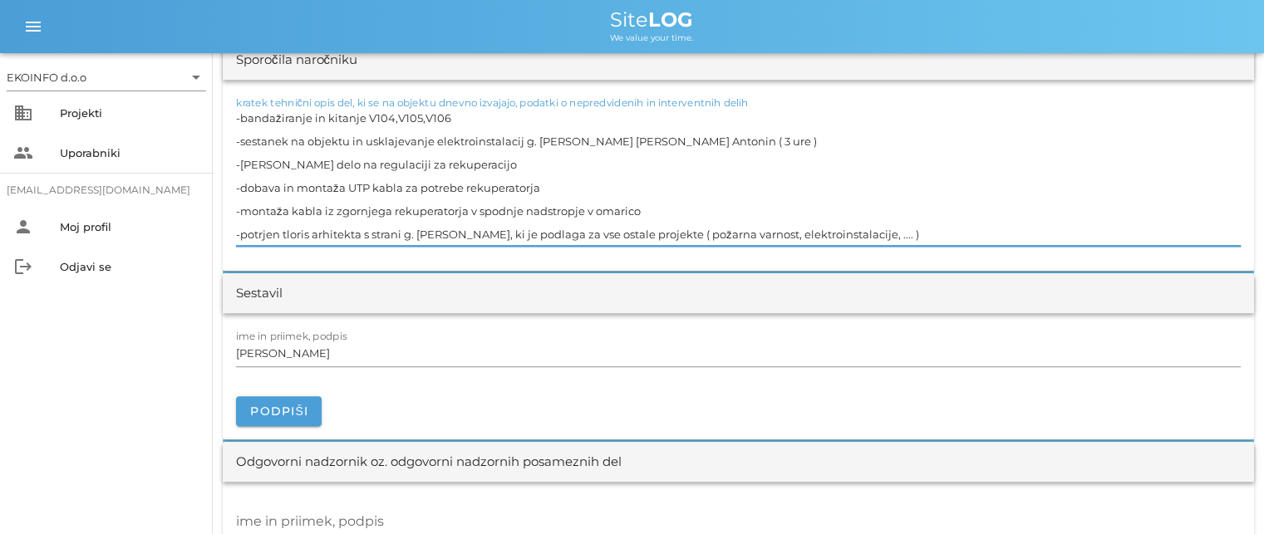
drag, startPoint x: 908, startPoint y: 233, endPoint x: 211, endPoint y: 114, distance: 706.6
click at [211, 110] on div "EKOINFO d.o.o arrow_drop_down business Projekti people Uporabniki [EMAIL_ADDRES…" at bounding box center [632, 353] width 1264 height 3865
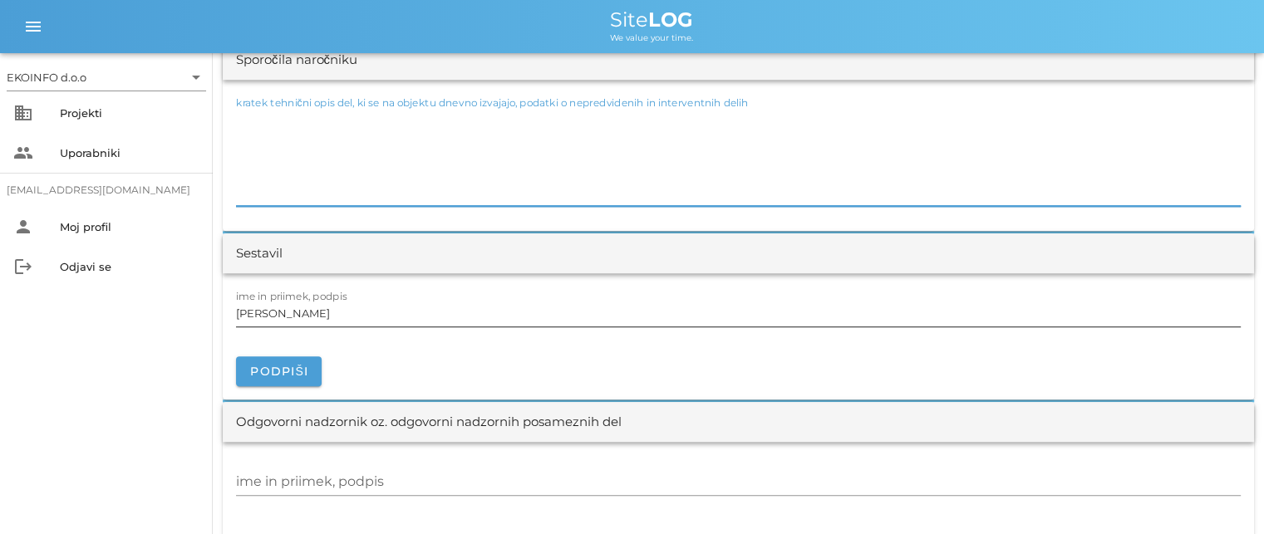
click at [313, 317] on input "[PERSON_NAME]" at bounding box center [738, 313] width 1005 height 27
